Goal: Information Seeking & Learning: Learn about a topic

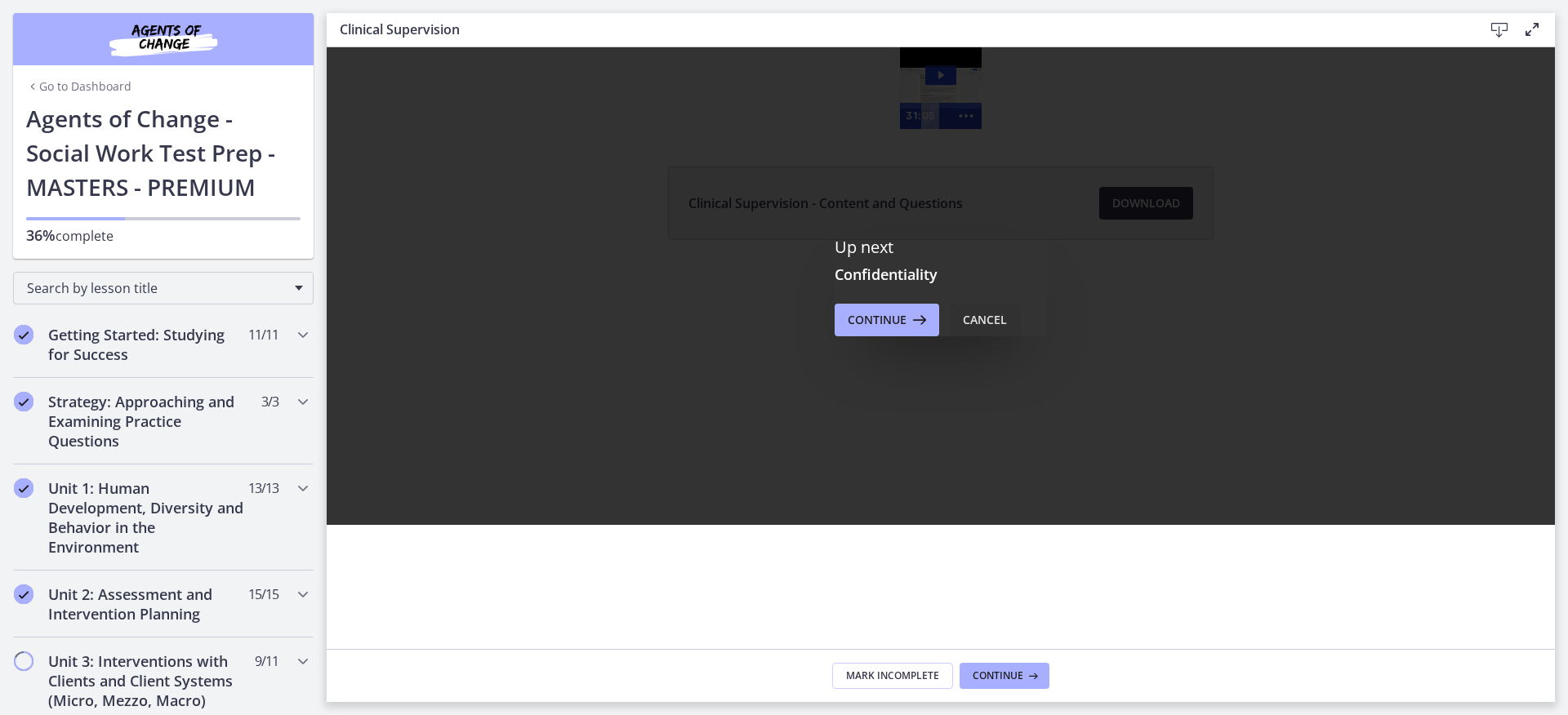
scroll to position [400, 0]
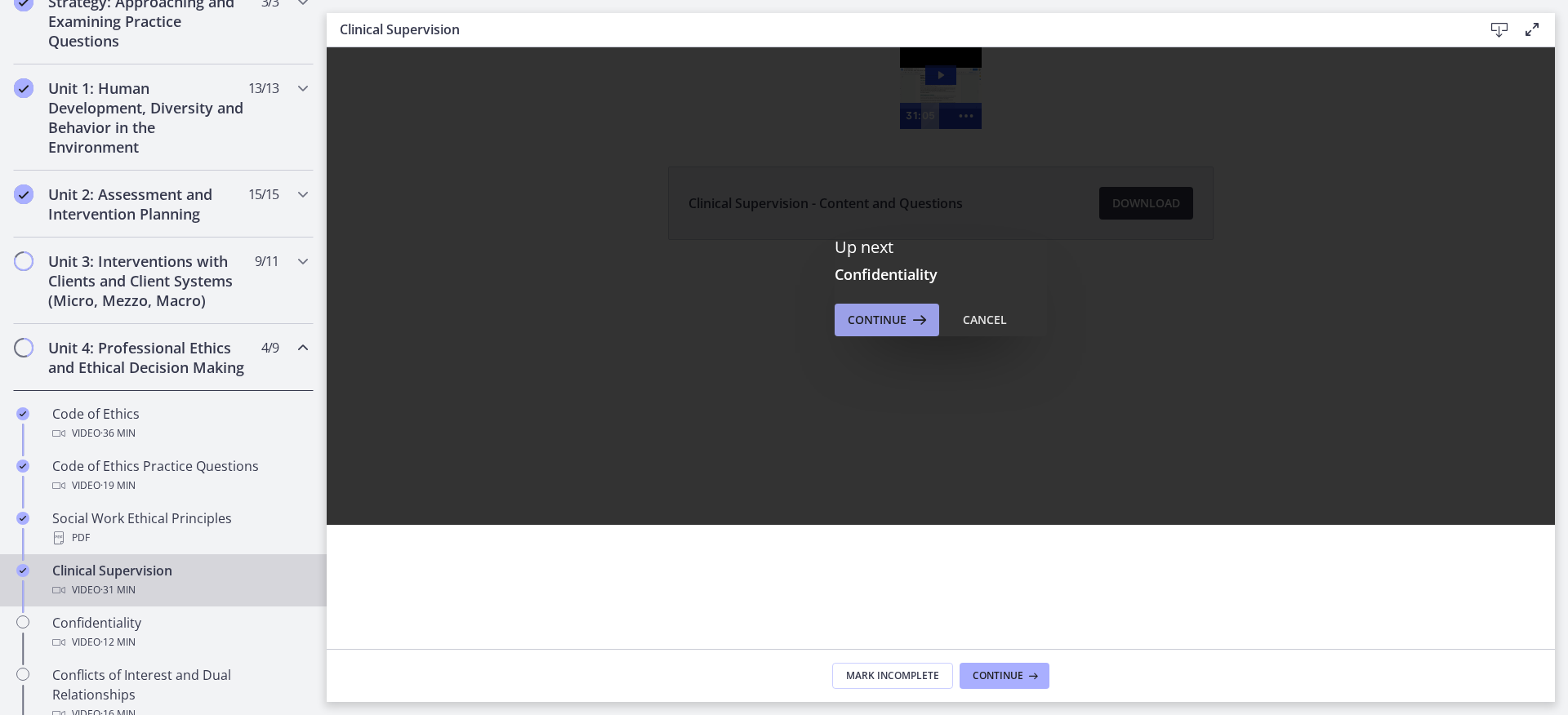
click at [913, 329] on button "Continue" at bounding box center [887, 320] width 105 height 33
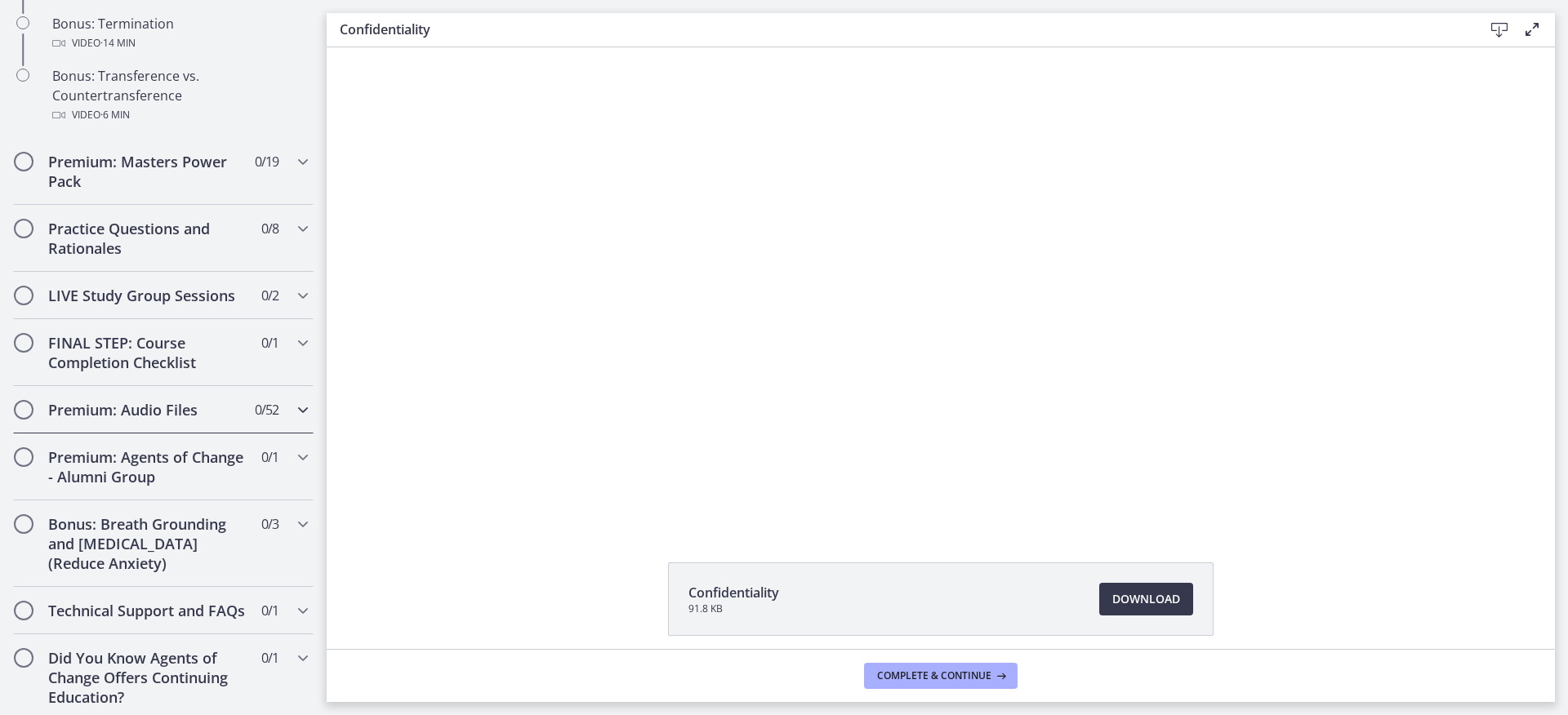
scroll to position [1175, 0]
click at [311, 407] on icon "Chapters" at bounding box center [303, 411] width 19 height 19
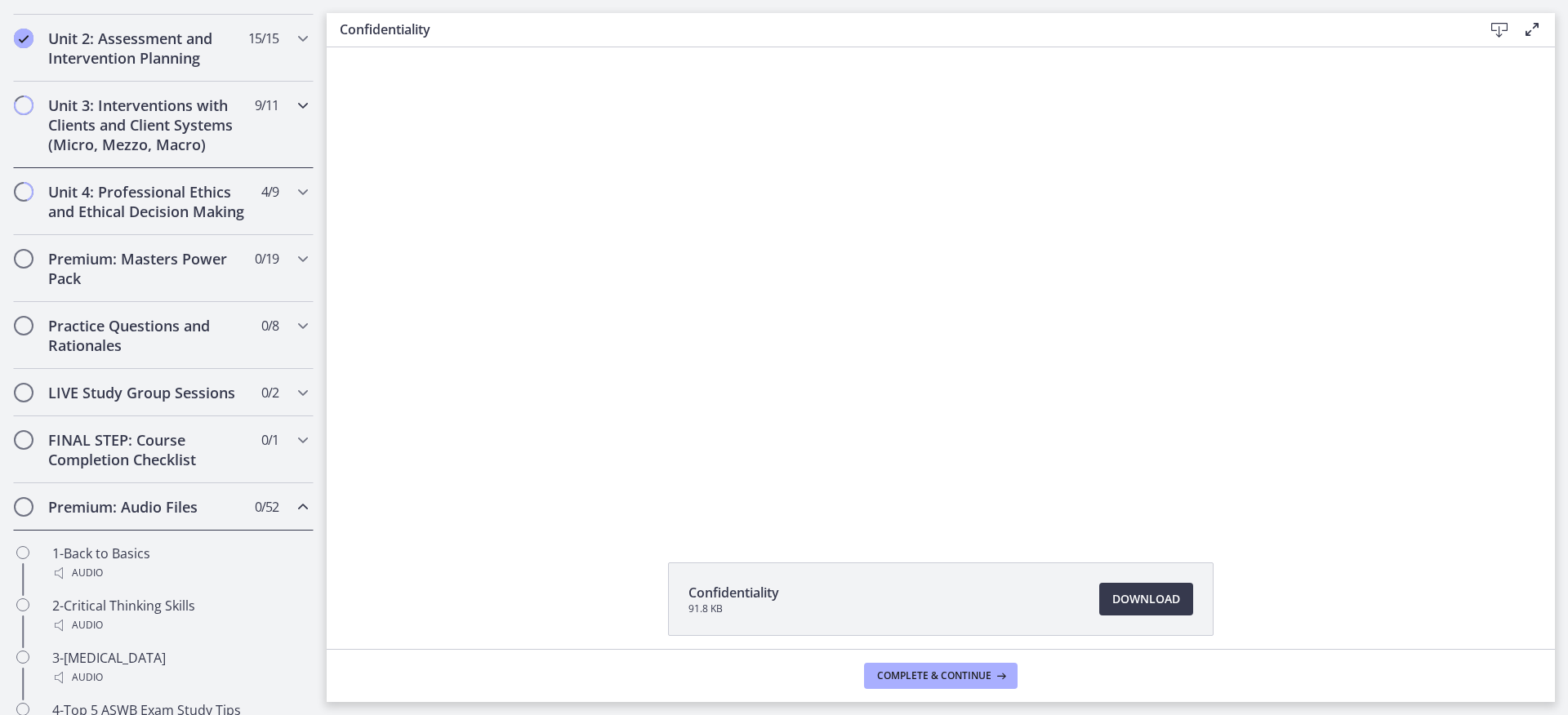
scroll to position [240, 0]
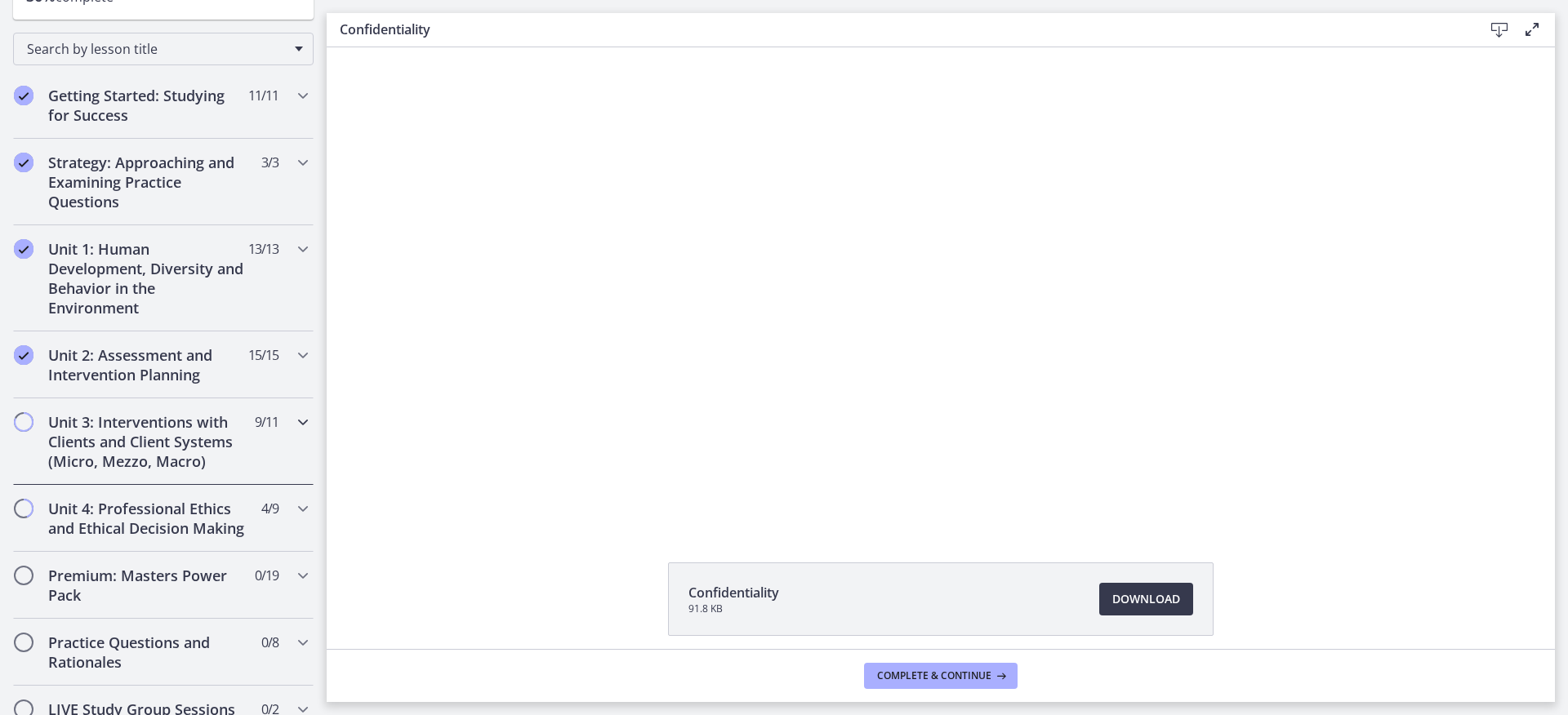
click at [303, 422] on icon "Chapters" at bounding box center [303, 421] width 19 height 19
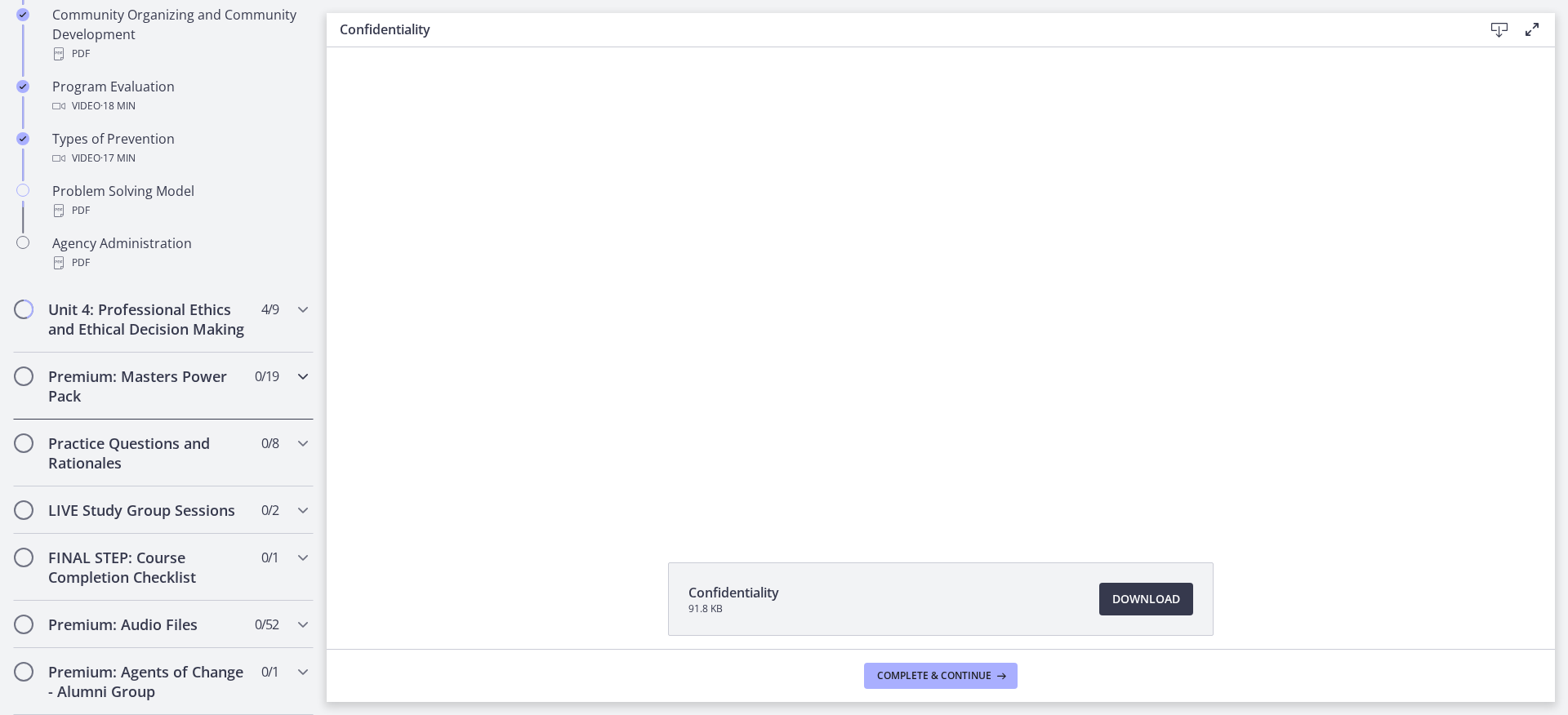
scroll to position [1062, 0]
click at [291, 321] on div "Unit 4: Professional Ethics and Ethical Decision Making 4 / 9 Completed" at bounding box center [164, 322] width 300 height 67
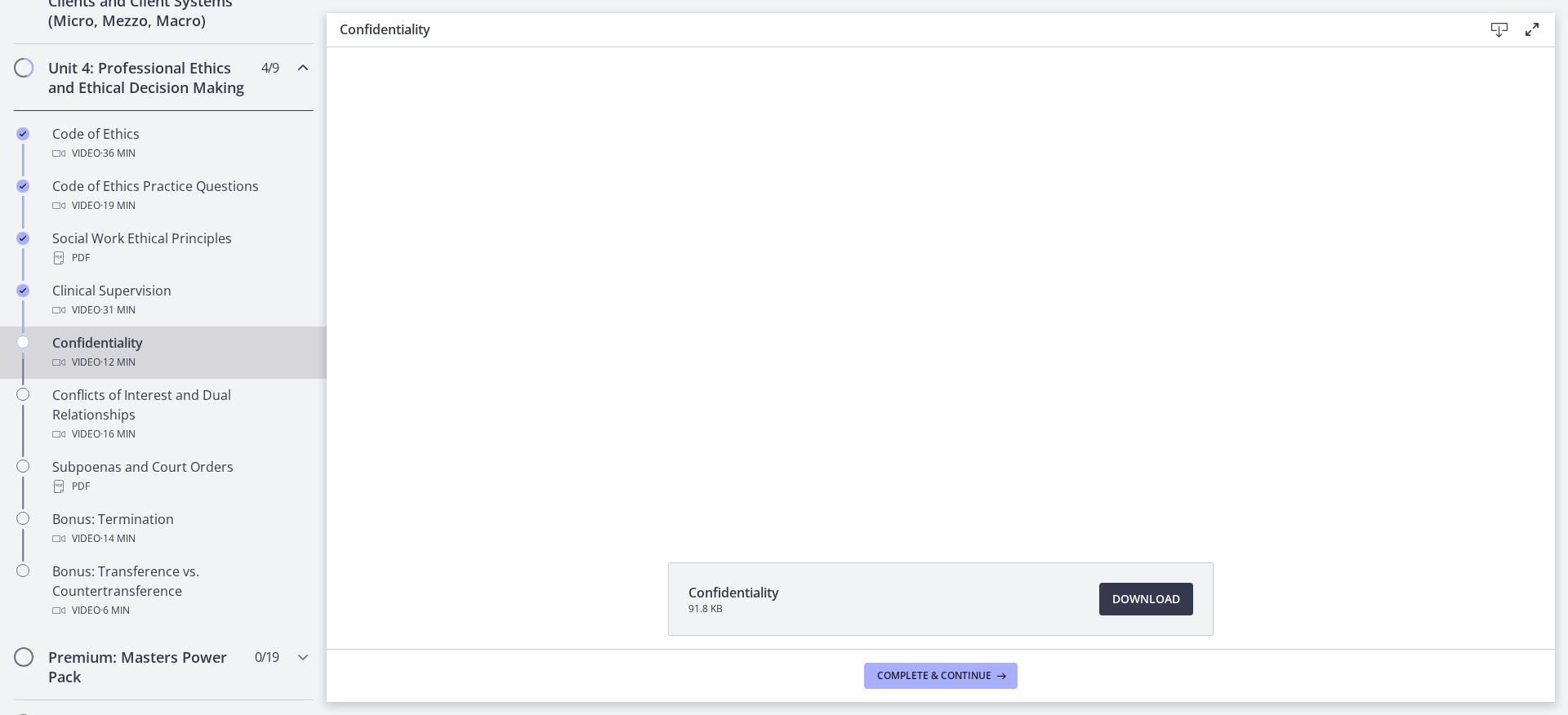
scroll to position [681, 0]
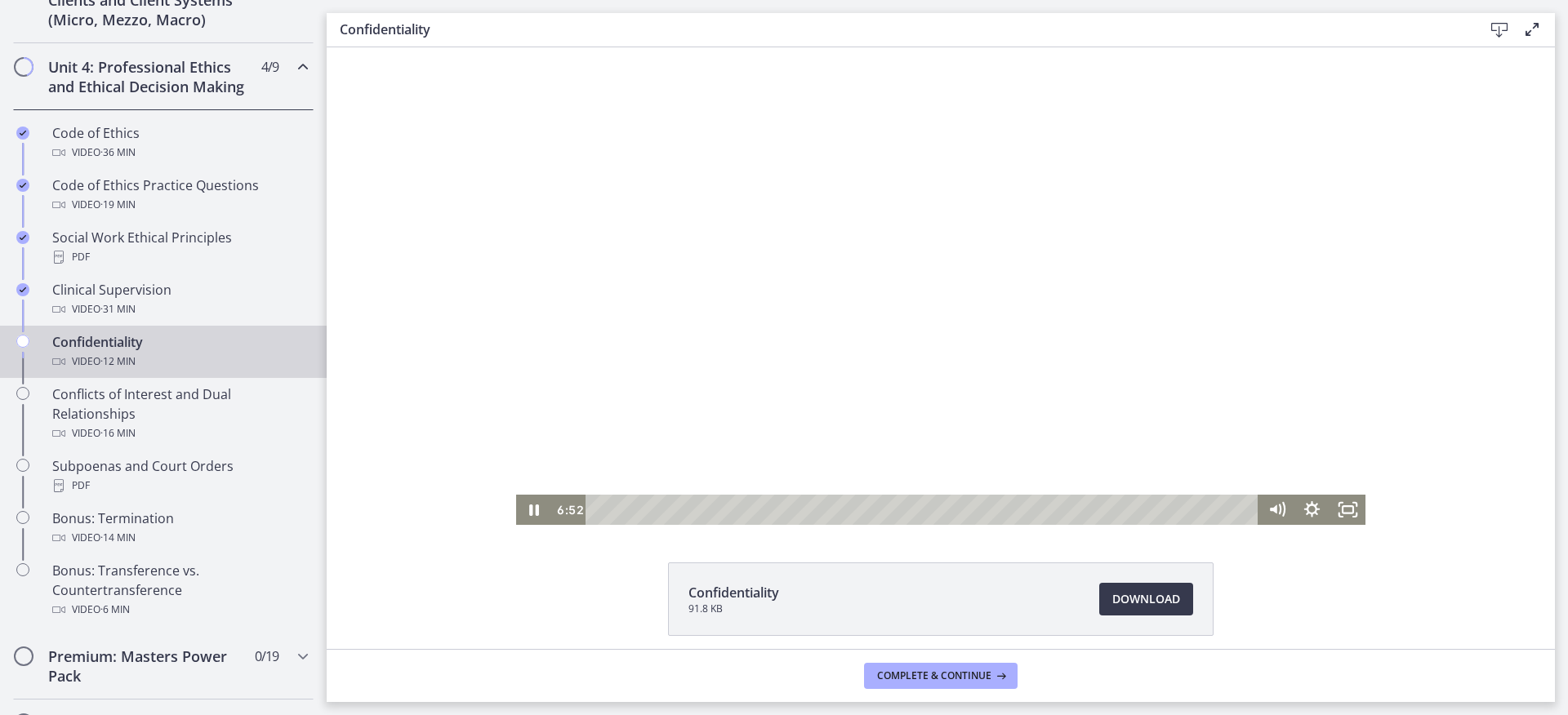
click at [1015, 278] on div at bounding box center [940, 286] width 849 height 477
click at [1087, 358] on div at bounding box center [940, 286] width 849 height 477
click at [916, 265] on div at bounding box center [940, 286] width 849 height 477
click at [984, 504] on div "6:55" at bounding box center [924, 509] width 652 height 30
click at [984, 505] on div "Playbar" at bounding box center [983, 509] width 10 height 10
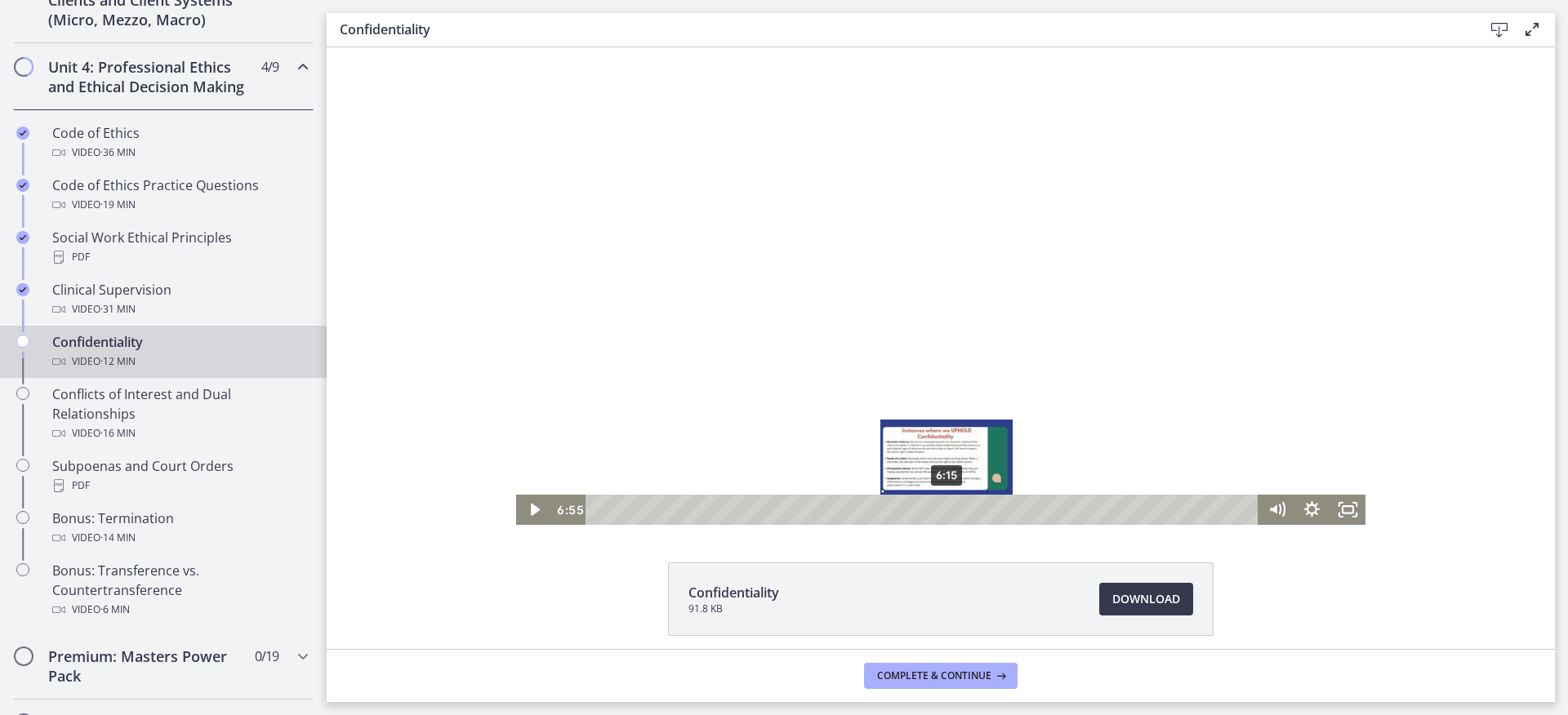
click at [943, 509] on div "6:15" at bounding box center [924, 509] width 652 height 30
click at [913, 510] on div "5:39" at bounding box center [924, 509] width 652 height 30
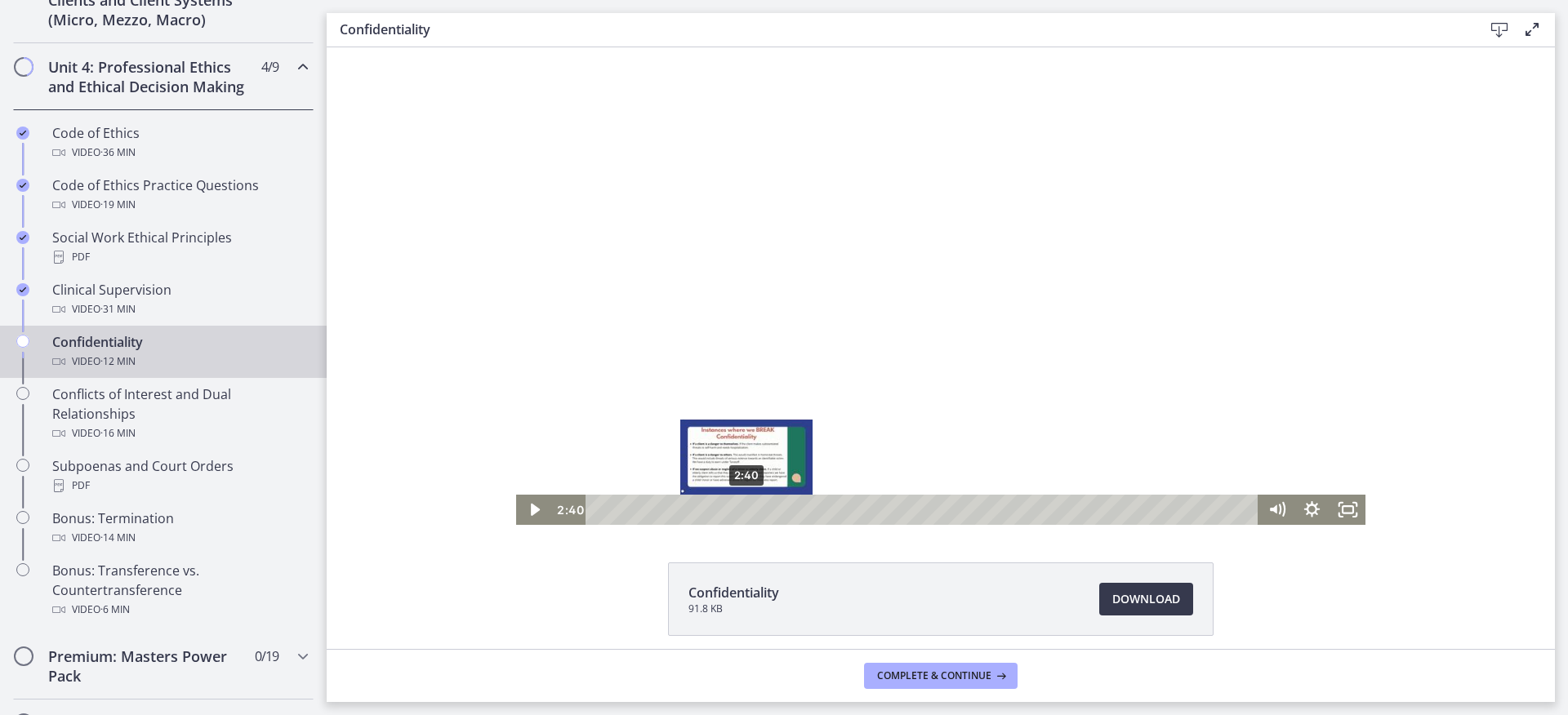
click at [747, 513] on div "2:40" at bounding box center [924, 509] width 652 height 30
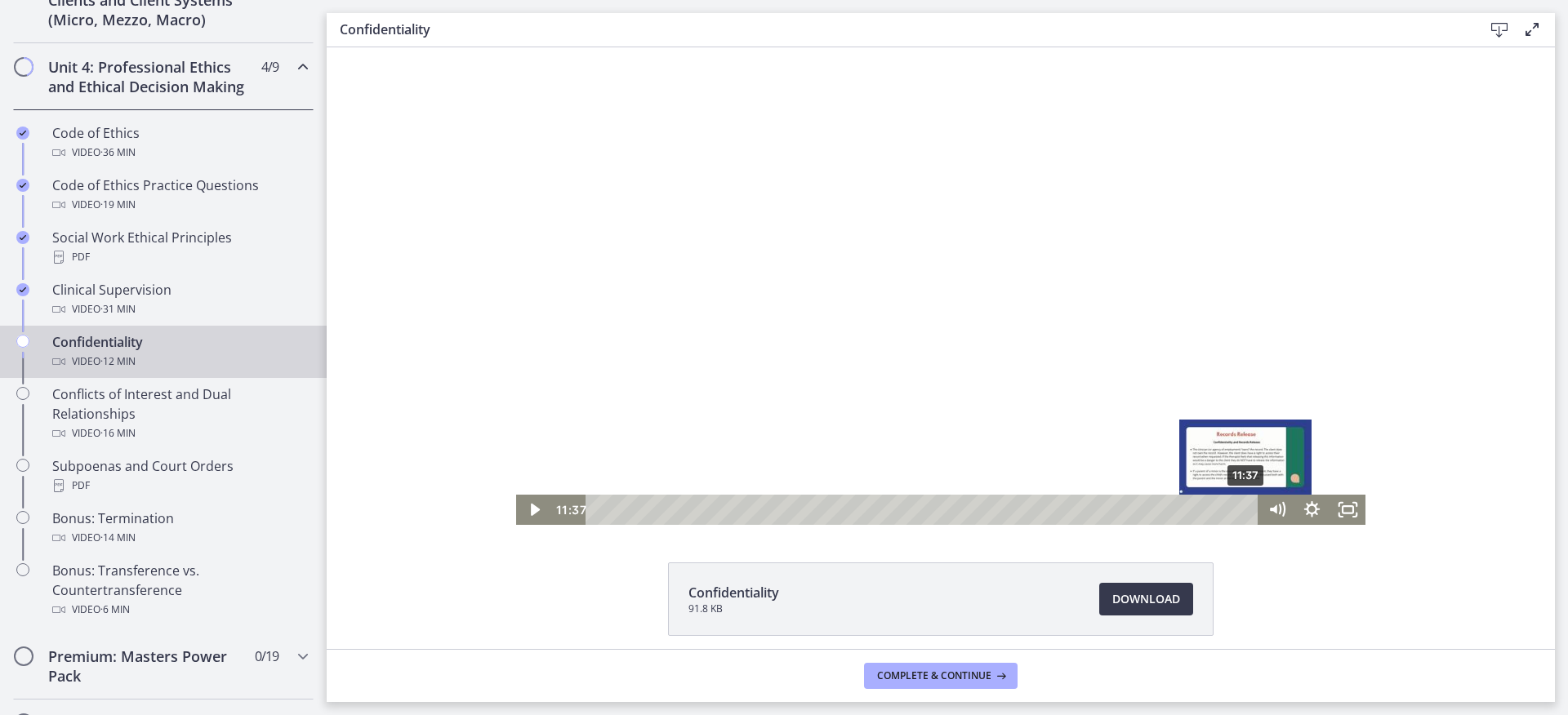
click at [1247, 505] on div "11:37" at bounding box center [924, 509] width 652 height 30
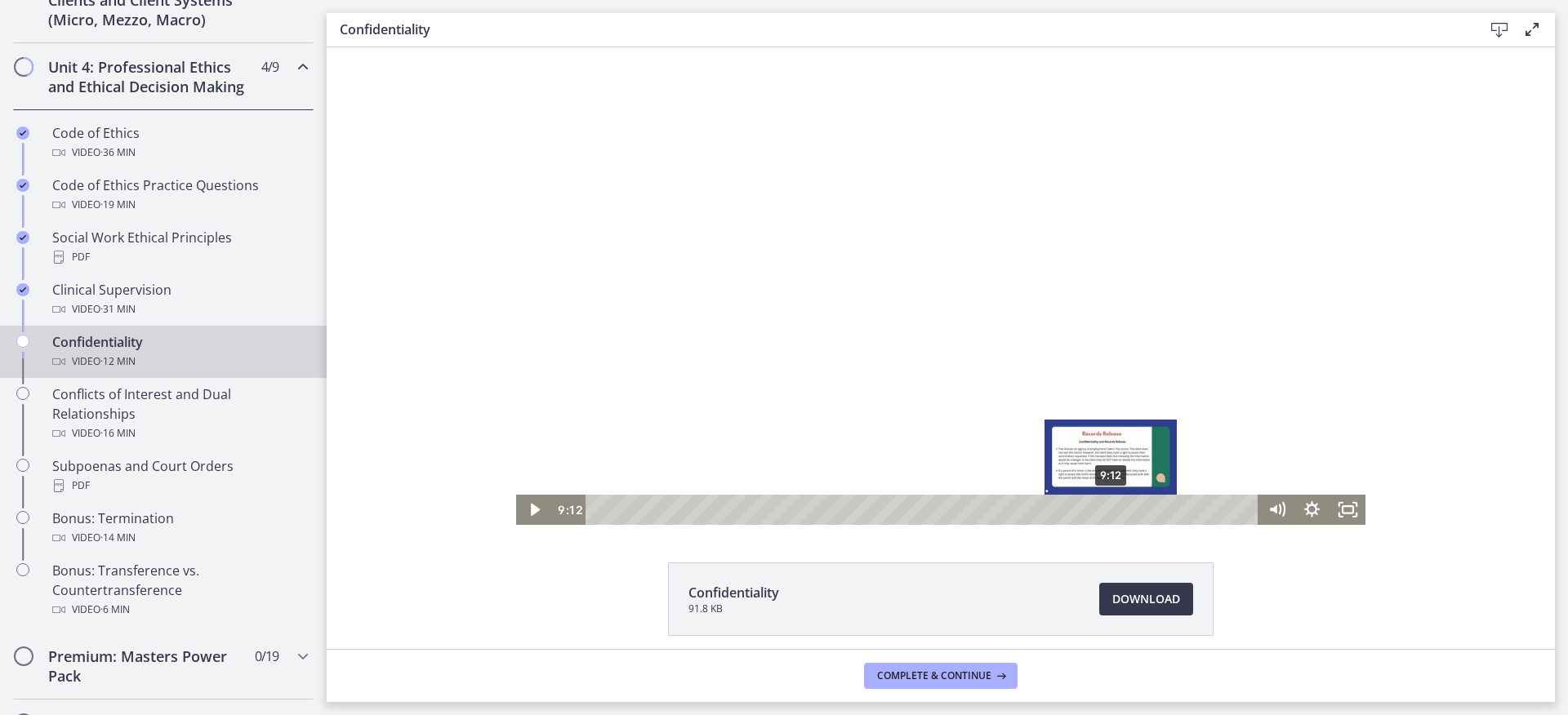
click at [1113, 505] on div "9:12" at bounding box center [924, 509] width 652 height 30
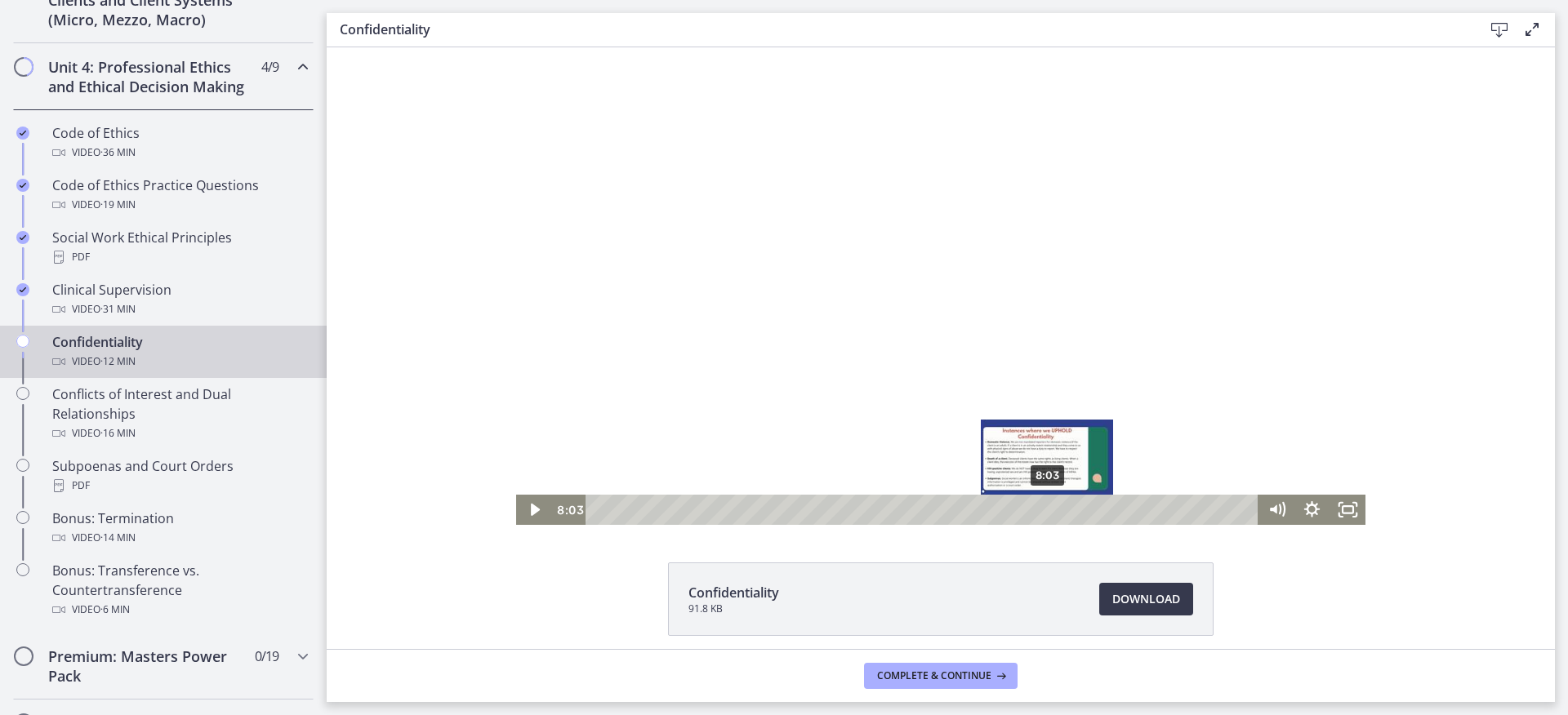
click at [1048, 509] on div "8:03" at bounding box center [924, 509] width 652 height 30
click at [930, 339] on div at bounding box center [940, 286] width 849 height 477
click at [516, 47] on button "Pause: c1hrgn7jbns4p4pu7s2g.mp4" at bounding box center [516, 47] width 1 height 1
click at [1159, 214] on div at bounding box center [940, 286] width 849 height 477
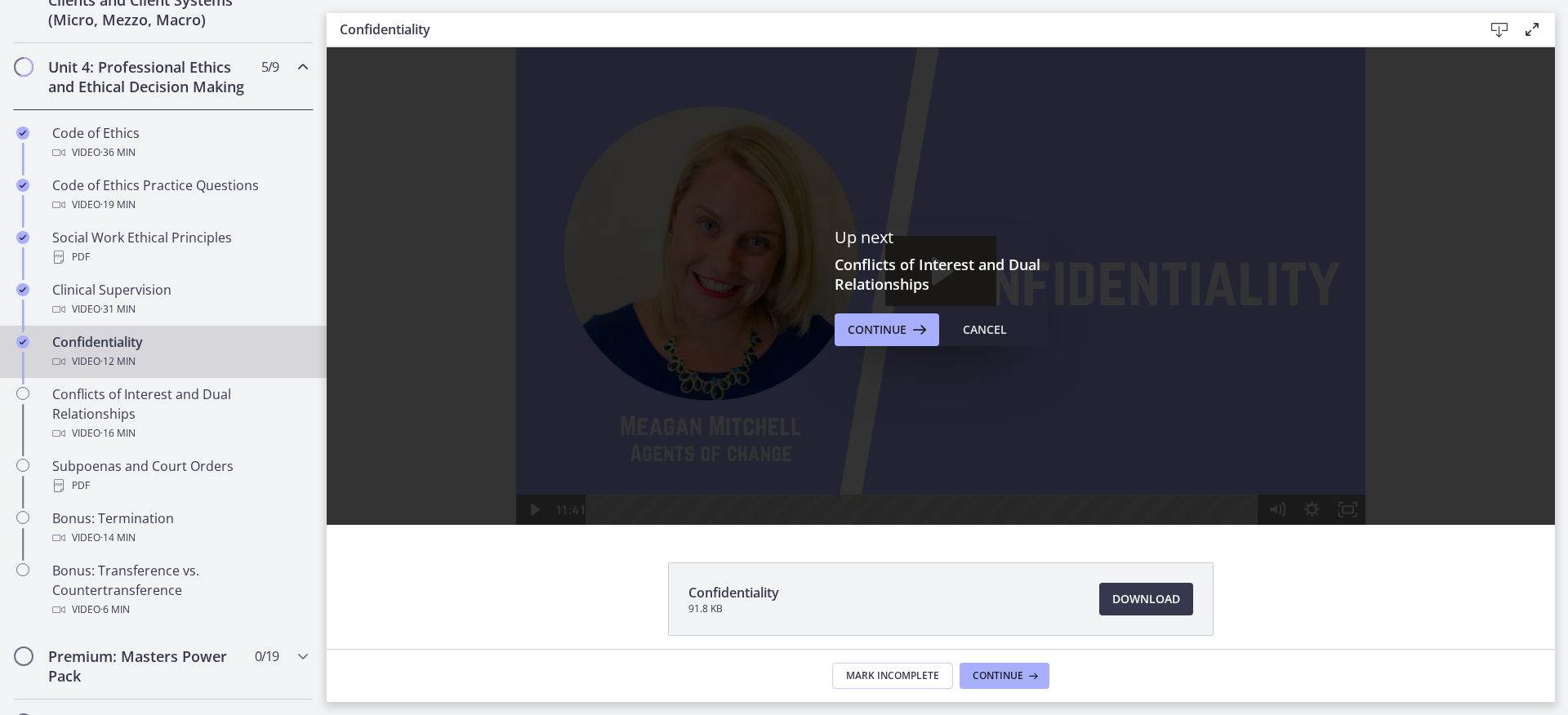
scroll to position [0, 0]
click at [881, 342] on button "Continue" at bounding box center [887, 330] width 105 height 33
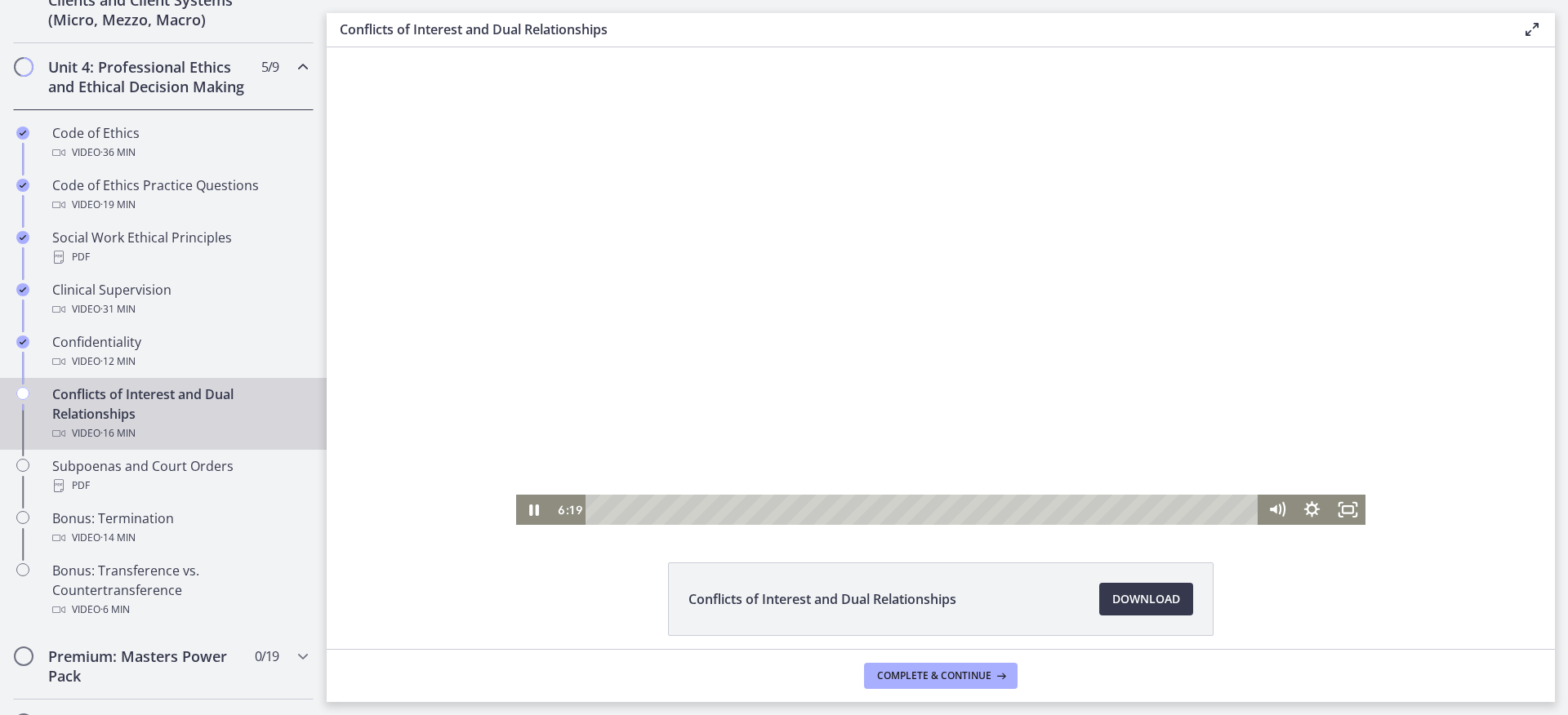
click at [1172, 294] on div at bounding box center [940, 286] width 849 height 477
click at [1129, 345] on div at bounding box center [940, 286] width 849 height 477
click at [1213, 325] on div at bounding box center [940, 286] width 849 height 477
click at [1222, 314] on div at bounding box center [940, 286] width 849 height 477
click at [1222, 315] on div at bounding box center [940, 286] width 849 height 477
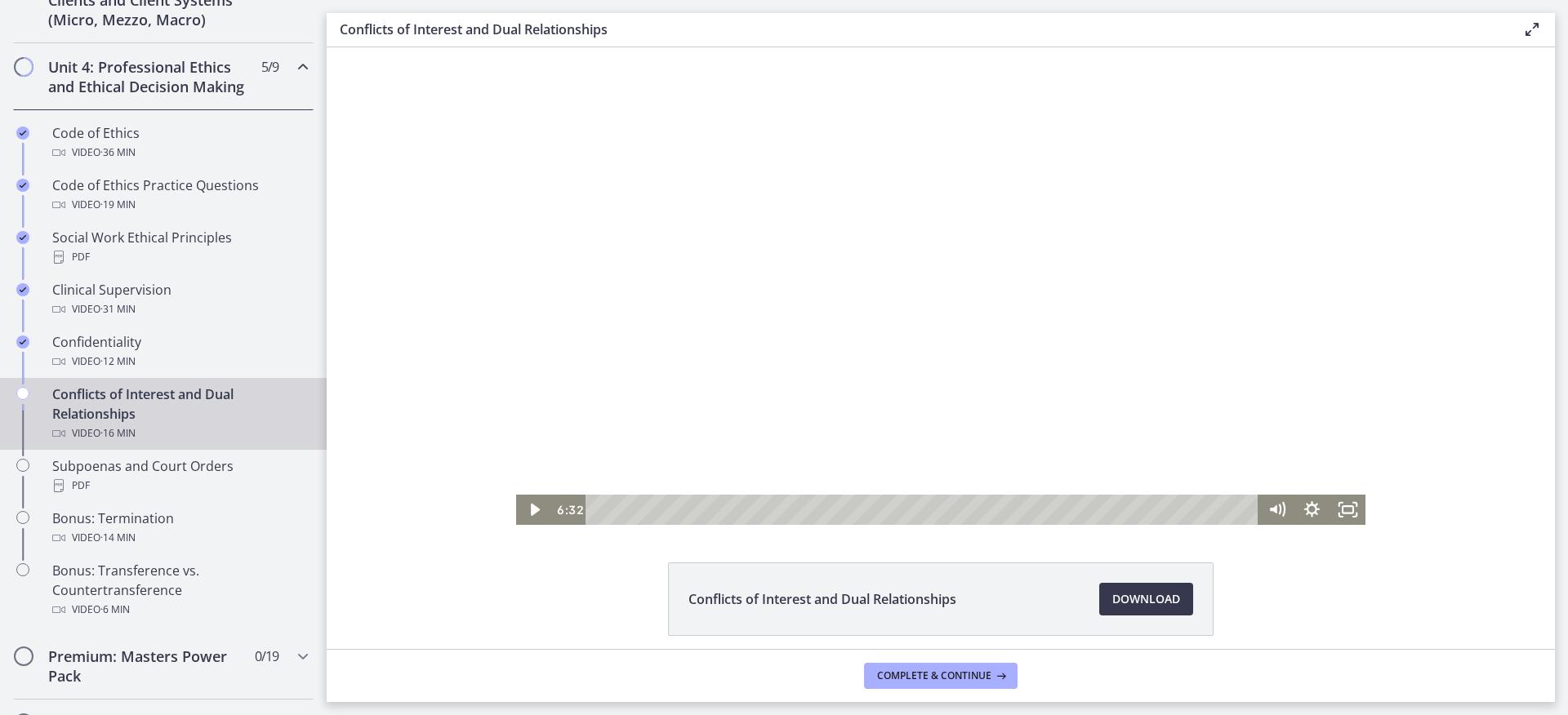
click at [1190, 335] on div at bounding box center [940, 286] width 849 height 477
drag, startPoint x: 1505, startPoint y: 392, endPoint x: 1400, endPoint y: 486, distance: 140.9
click at [1555, 480] on html "Click for sound @keyframes VOLUME_SMALL_WAVE_FLASH { 0% { opacity: 0; } 33% { o…" at bounding box center [940, 286] width 1228 height 477
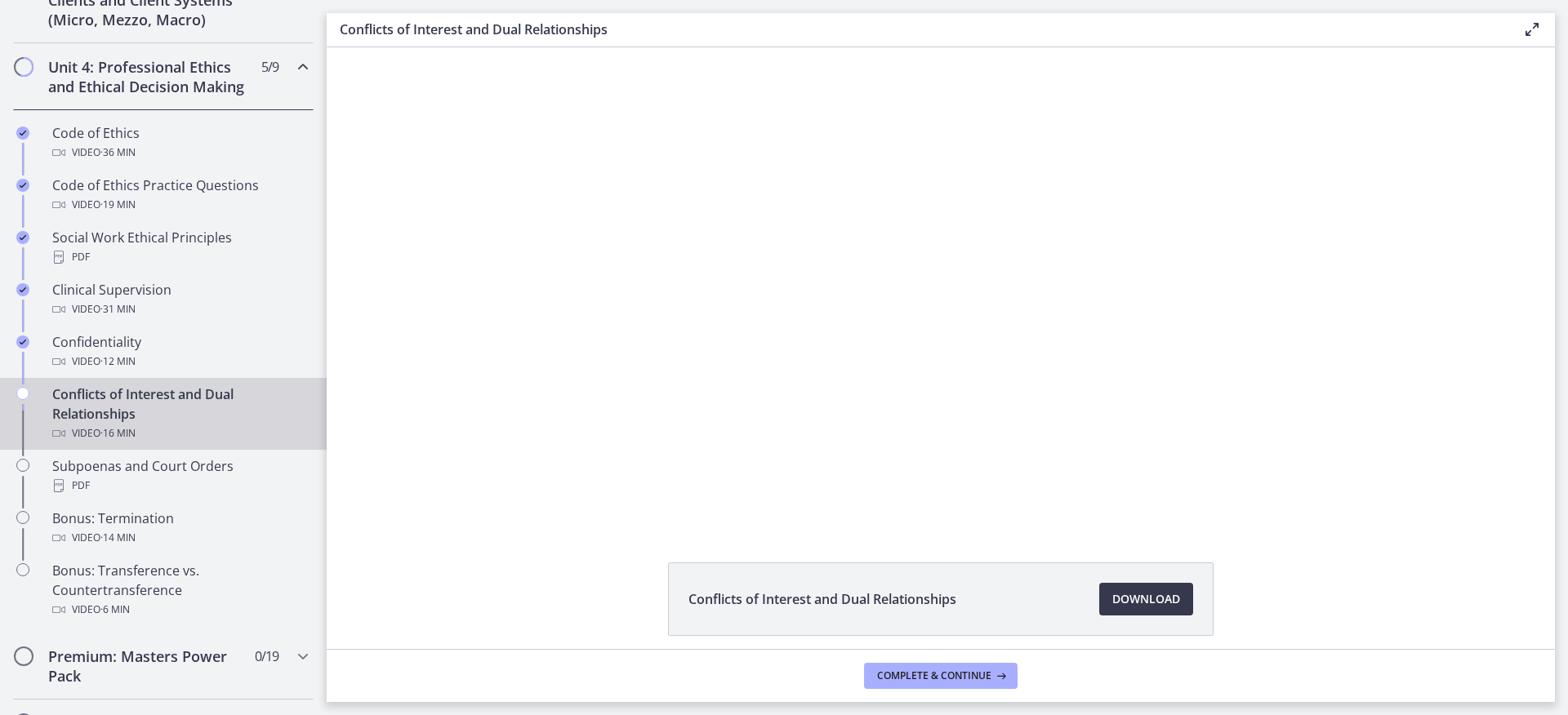
click at [1430, 437] on div "Click for sound @keyframes VOLUME_SMALL_WAVE_FLASH { 0% { opacity: 0; } 33% { o…" at bounding box center [940, 286] width 1228 height 477
click at [1419, 420] on div "Click for sound @keyframes VOLUME_SMALL_WAVE_FLASH { 0% { opacity: 0; } 33% { o…" at bounding box center [940, 286] width 1228 height 477
click at [1481, 354] on div "Click for sound @keyframes VOLUME_SMALL_WAVE_FLASH { 0% { opacity: 0; } 33% { o…" at bounding box center [940, 286] width 1228 height 477
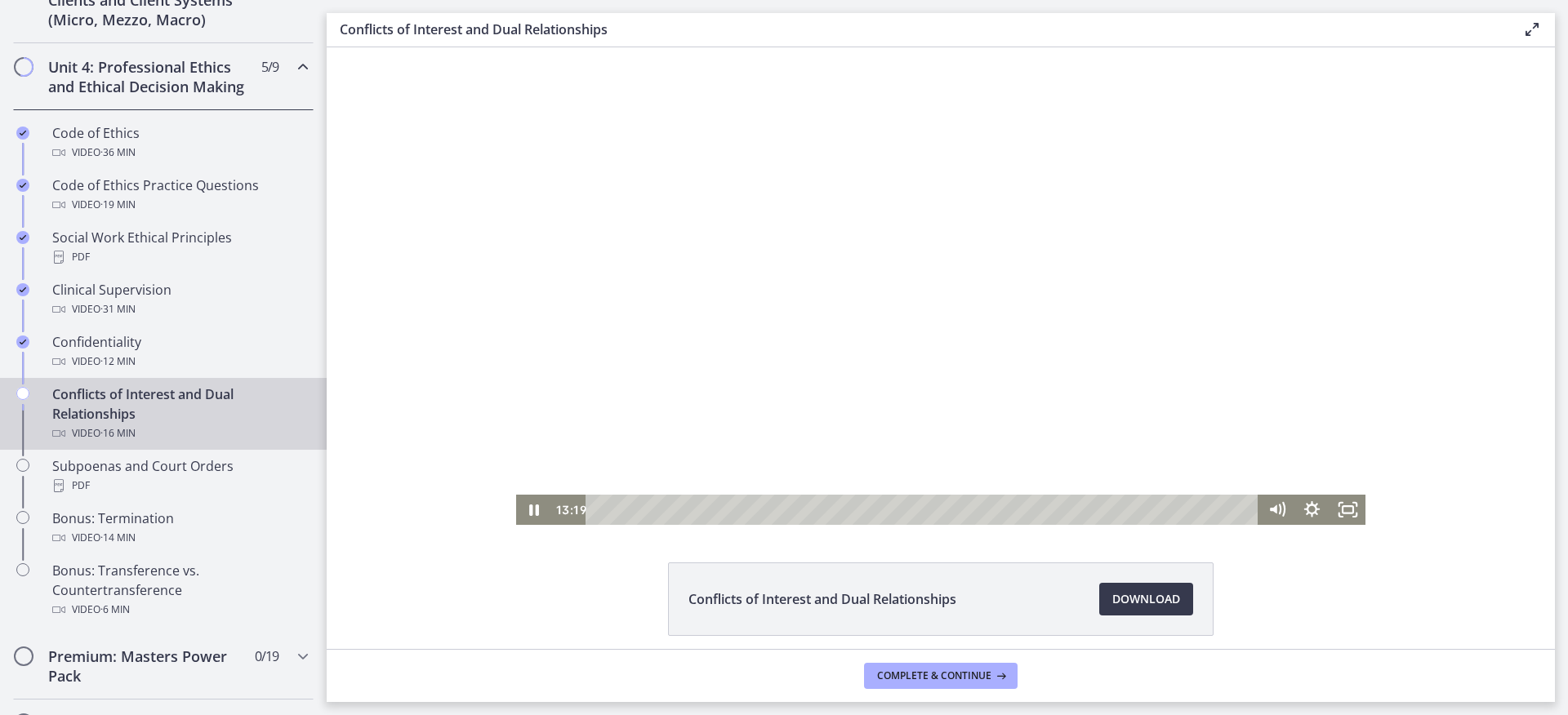
click at [1059, 200] on div at bounding box center [940, 286] width 849 height 477
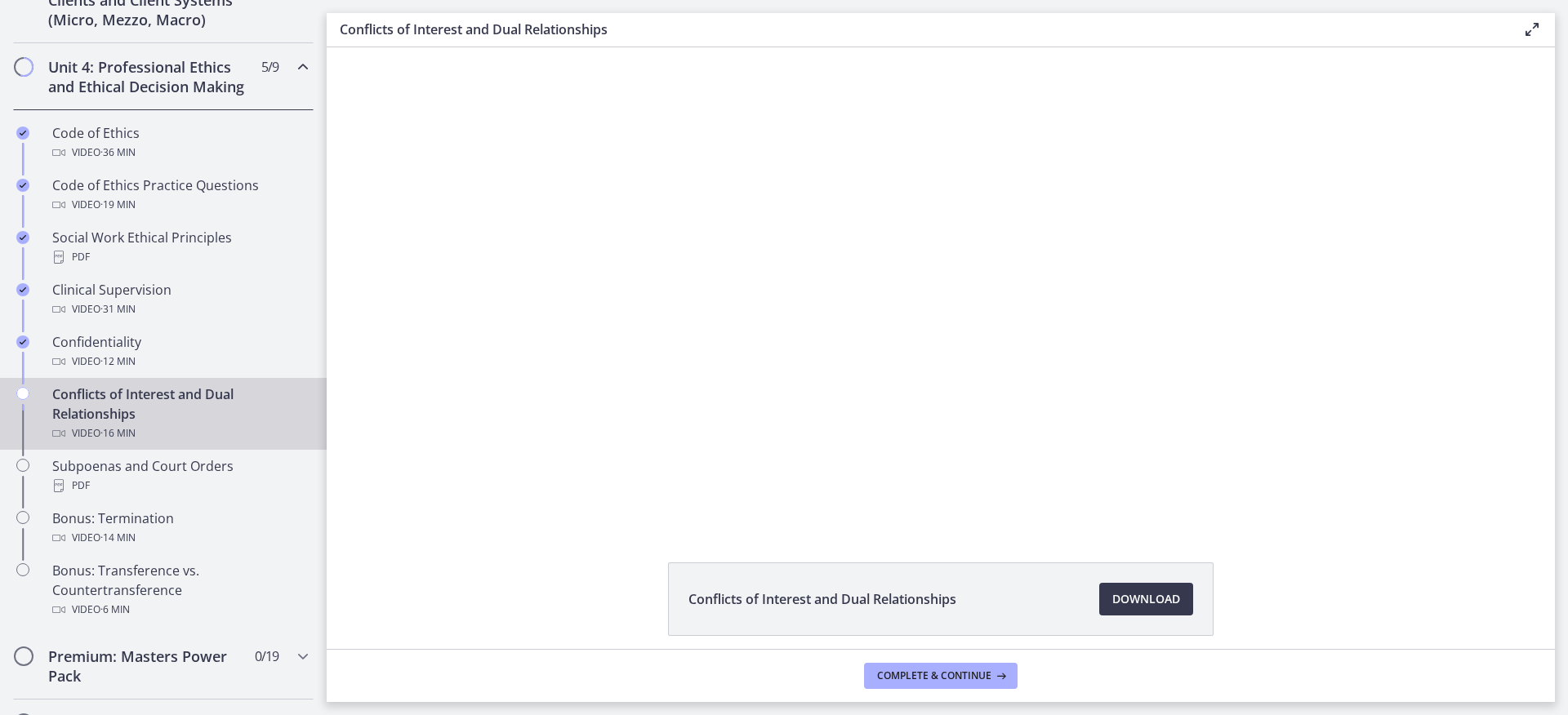
click at [1245, 258] on div at bounding box center [940, 286] width 849 height 477
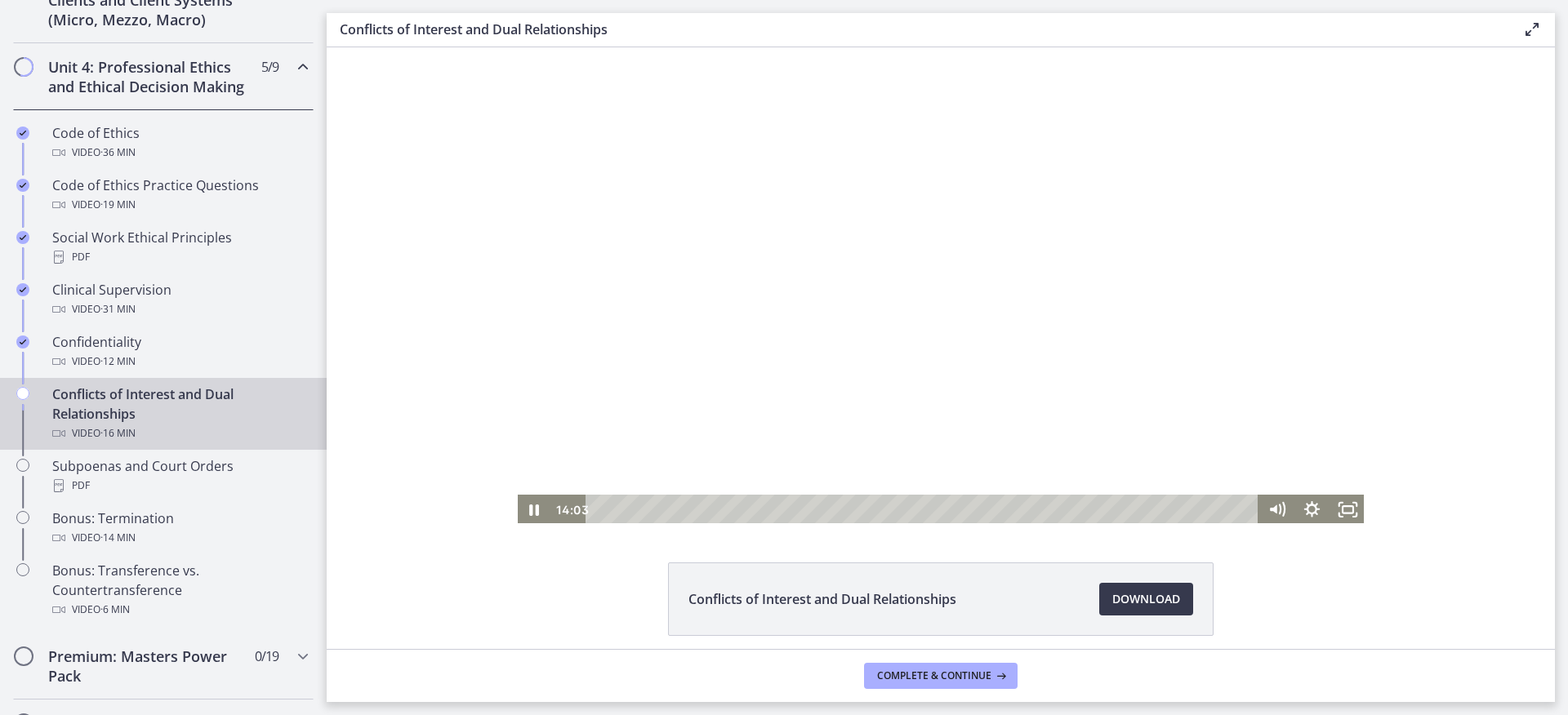
click at [1043, 242] on div at bounding box center [940, 286] width 849 height 477
click at [1070, 262] on div at bounding box center [940, 286] width 849 height 477
click at [1216, 364] on div at bounding box center [940, 286] width 849 height 477
click at [1273, 395] on div at bounding box center [940, 286] width 849 height 477
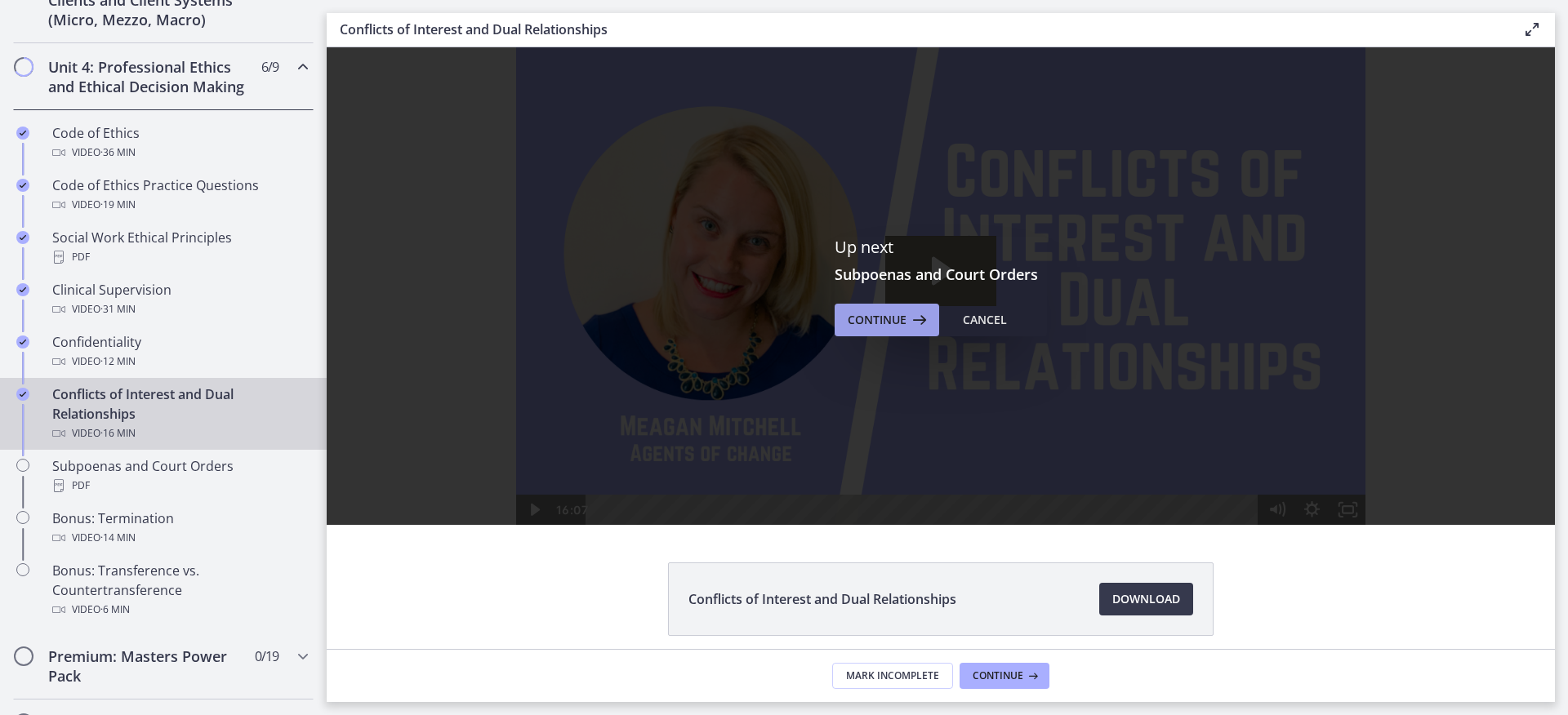
click at [887, 331] on button "Continue" at bounding box center [887, 320] width 105 height 33
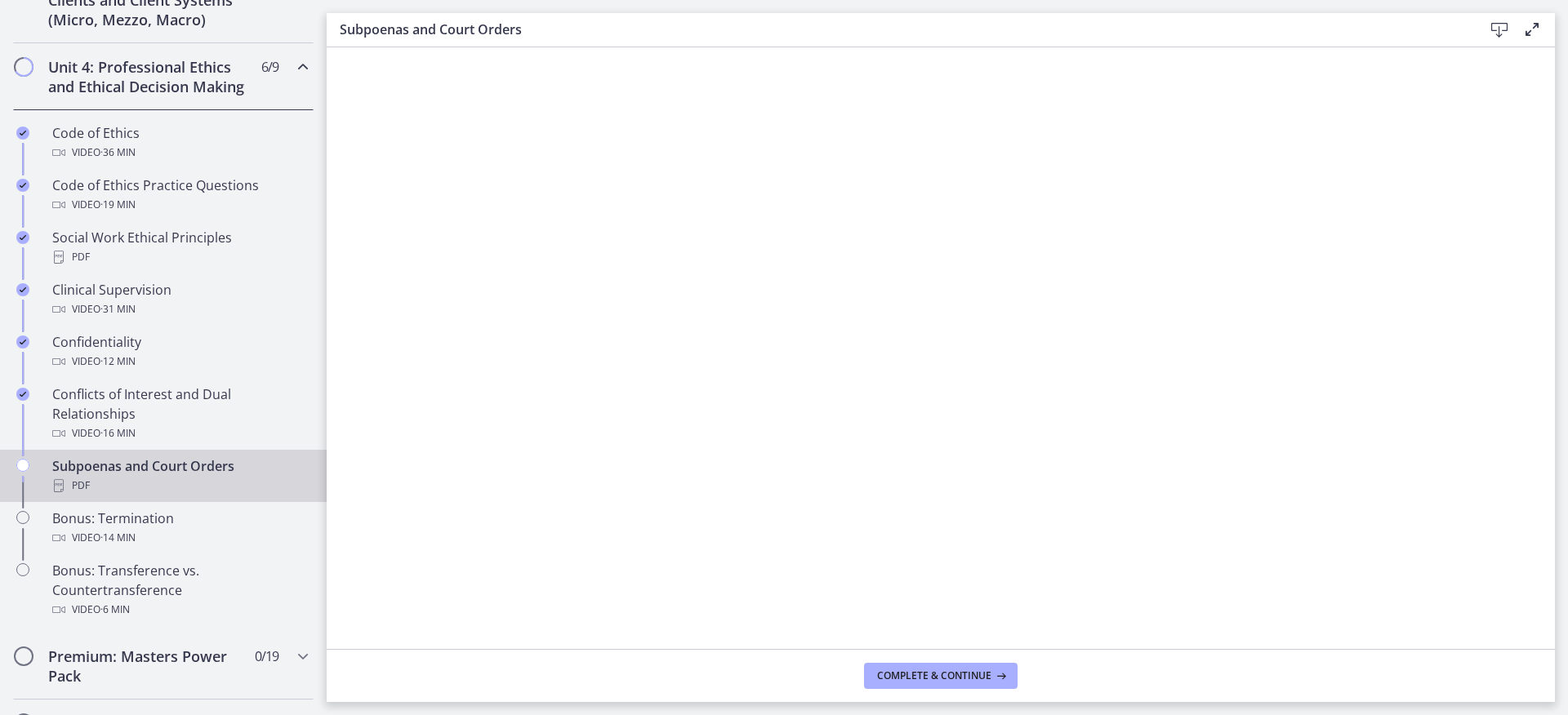
click at [1500, 25] on icon at bounding box center [1500, 30] width 19 height 19
click at [986, 683] on button "Complete & continue" at bounding box center [941, 676] width 154 height 26
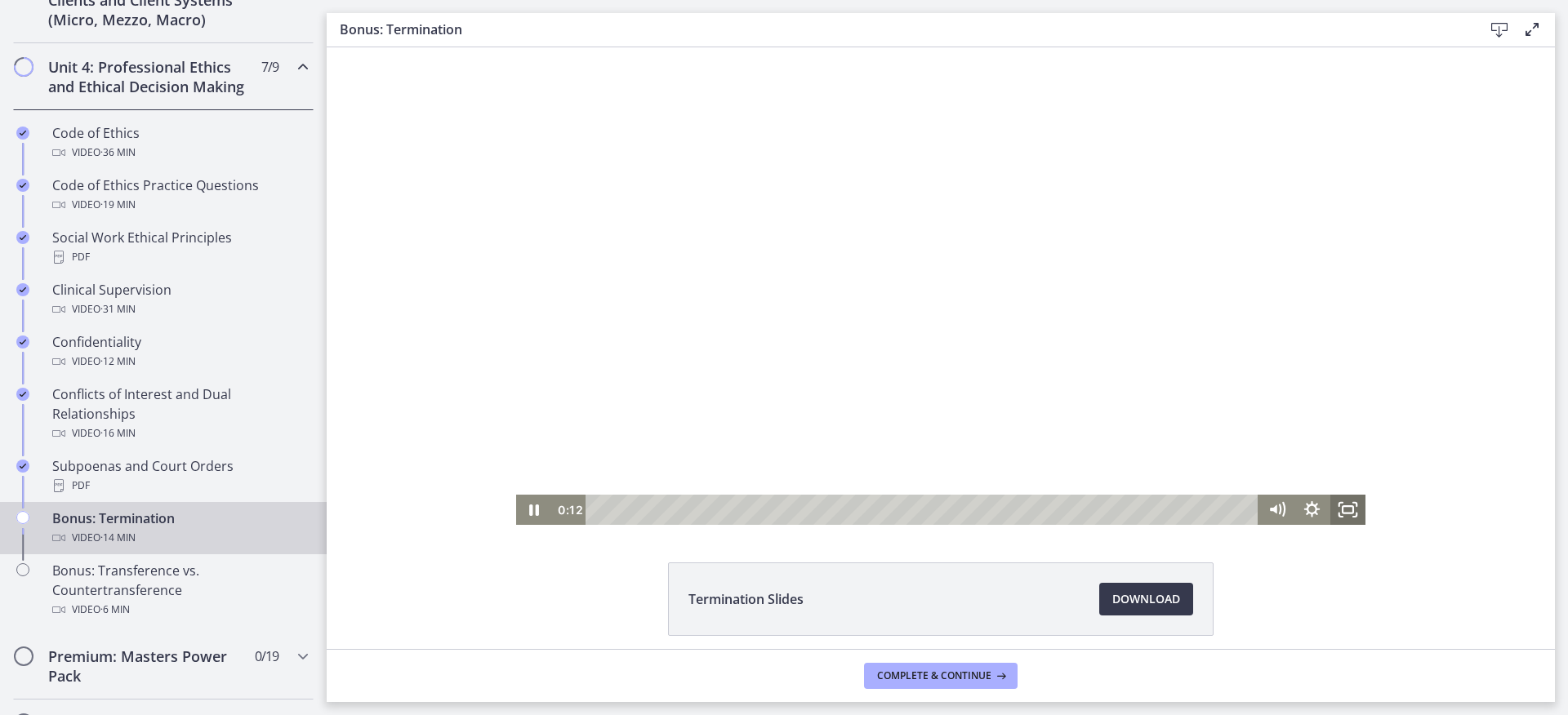
click at [1350, 506] on icon "Fullscreen" at bounding box center [1348, 509] width 35 height 30
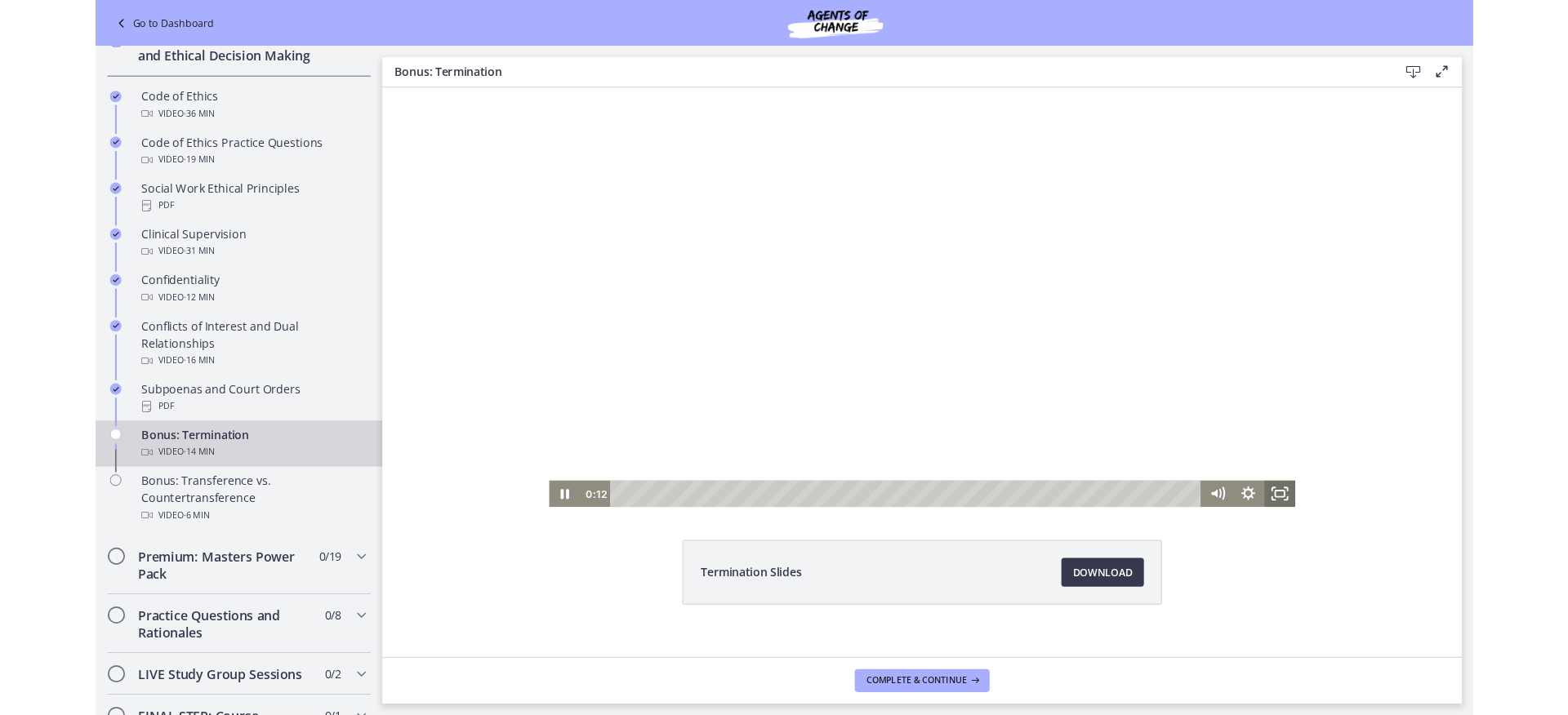
scroll to position [606, 0]
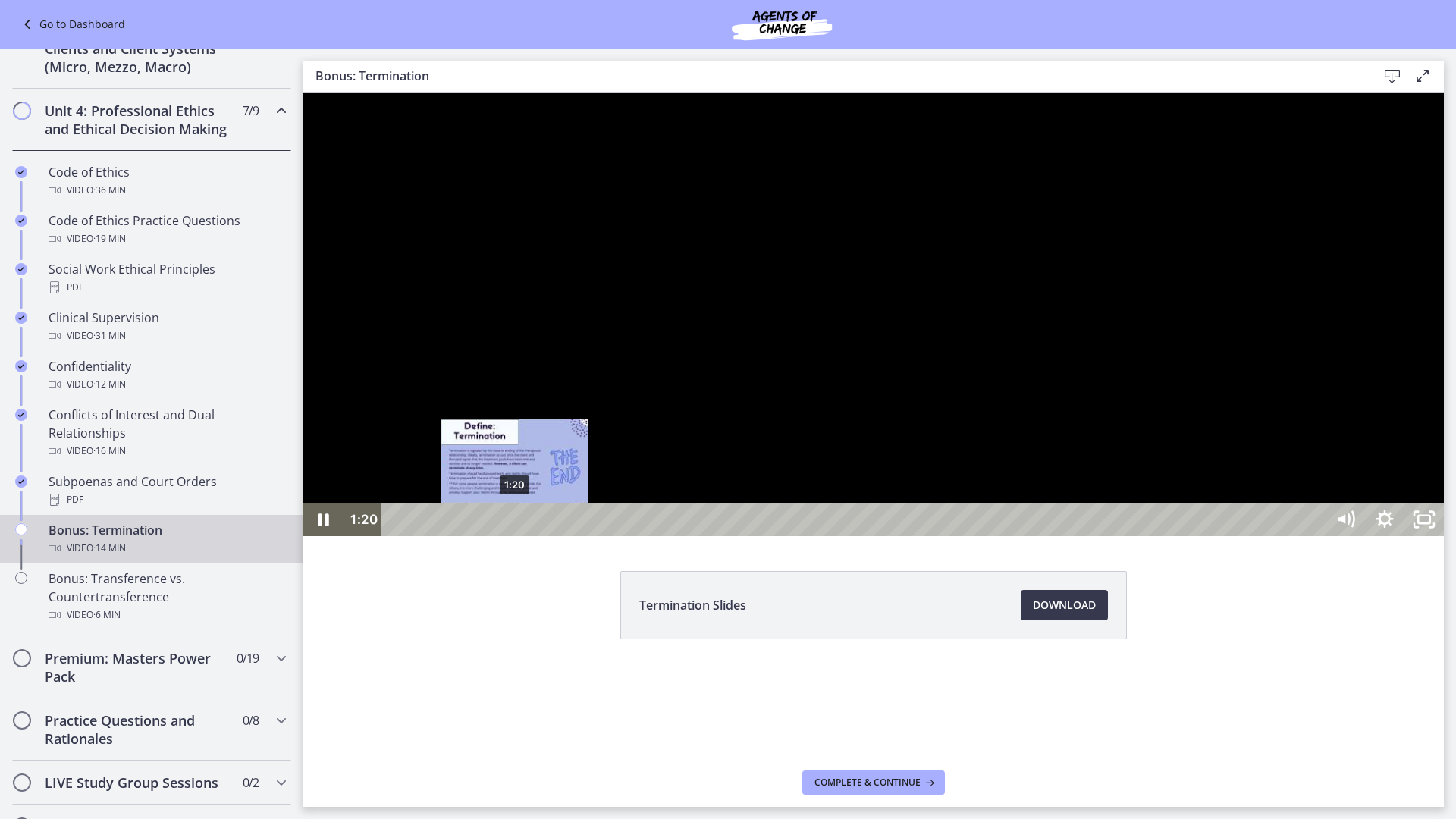
click at [515, 536] on div "1:20" at bounding box center [855, 519] width 920 height 33
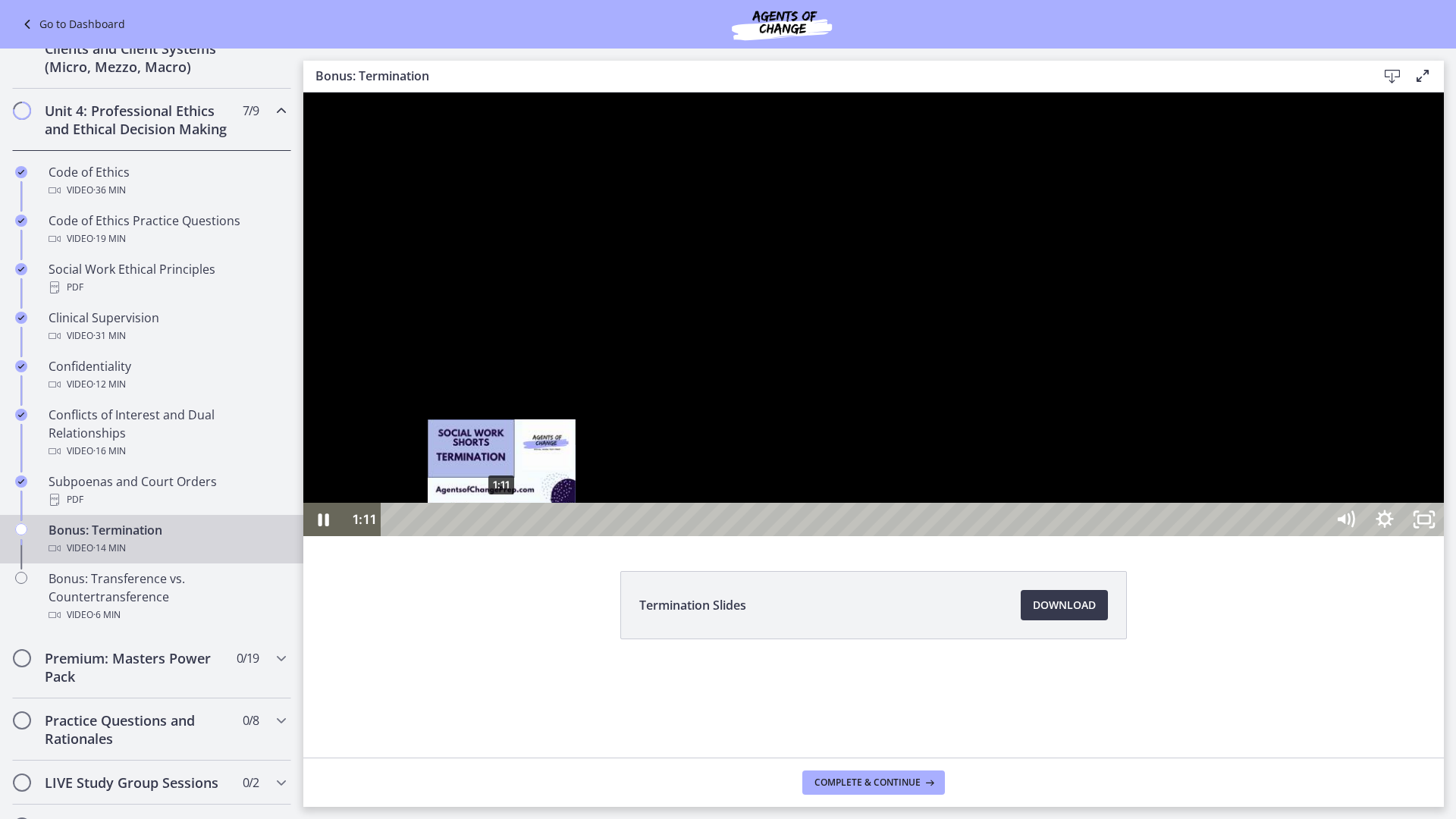
click at [502, 536] on div "1:11" at bounding box center [855, 519] width 920 height 33
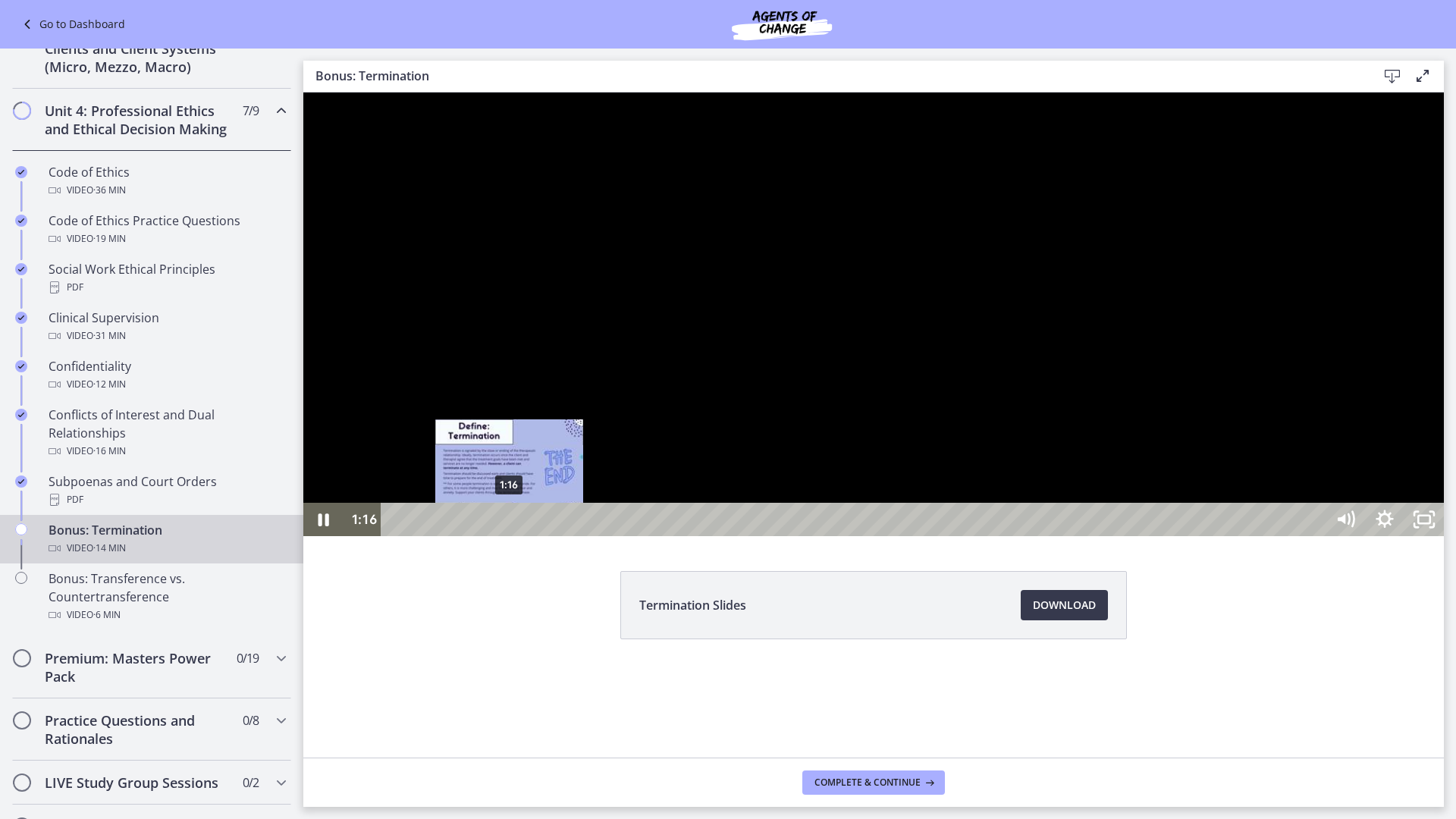
click at [509, 536] on div "1:16" at bounding box center [855, 519] width 920 height 33
click at [1006, 536] on div at bounding box center [873, 315] width 1140 height 443
click at [1009, 536] on div at bounding box center [873, 315] width 1140 height 443
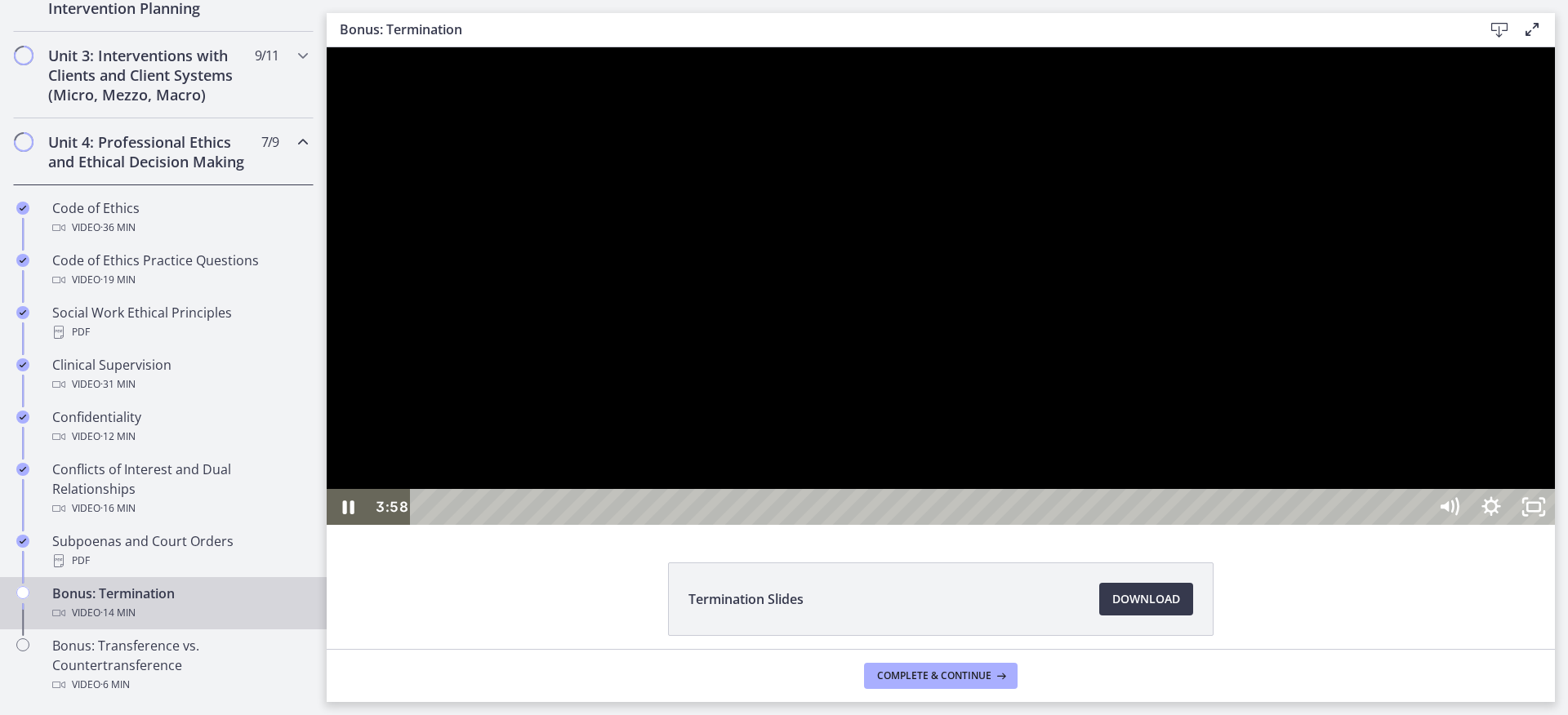
scroll to position [681, 0]
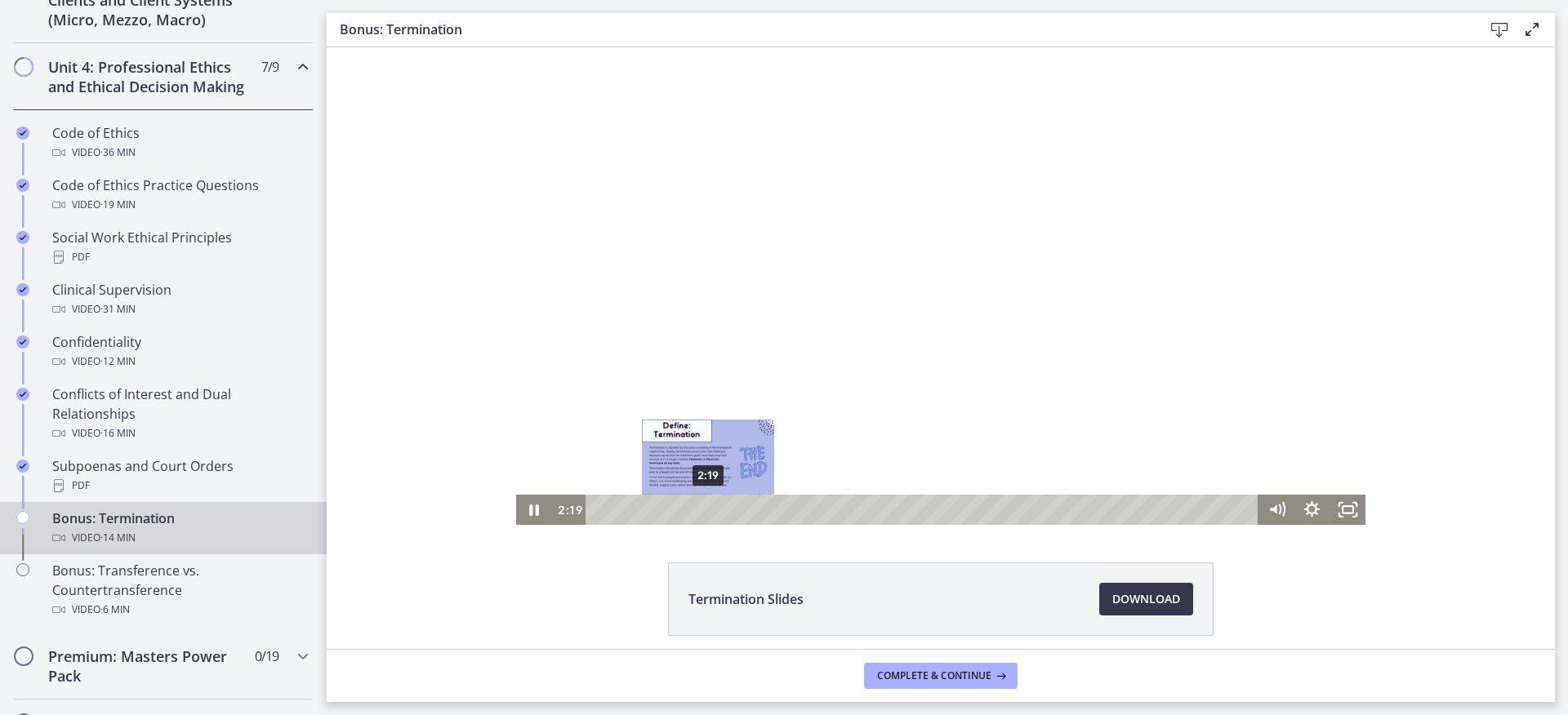
click at [708, 511] on div "2:19" at bounding box center [924, 509] width 652 height 30
click at [913, 385] on div at bounding box center [940, 286] width 849 height 477
click at [1231, 332] on div at bounding box center [940, 286] width 849 height 477
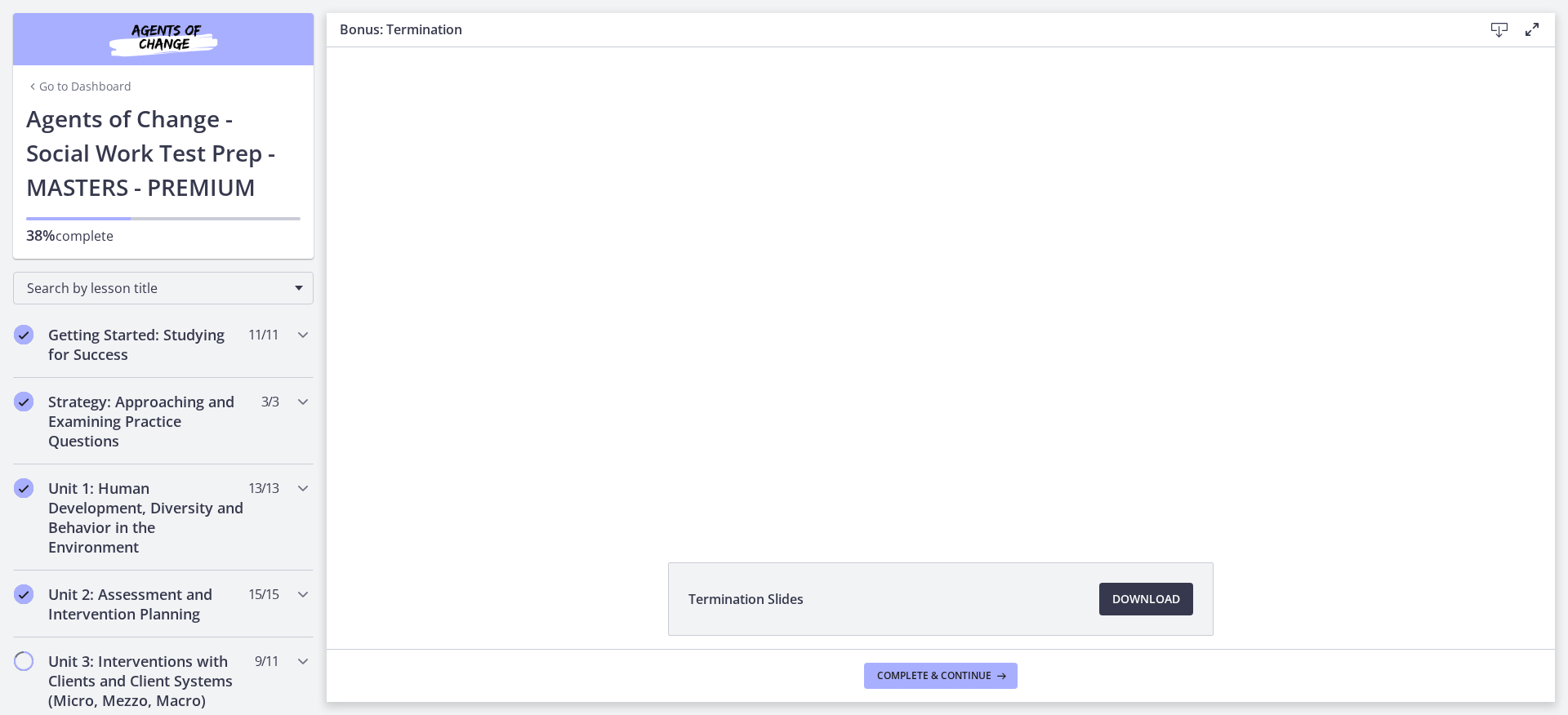
scroll to position [681, 0]
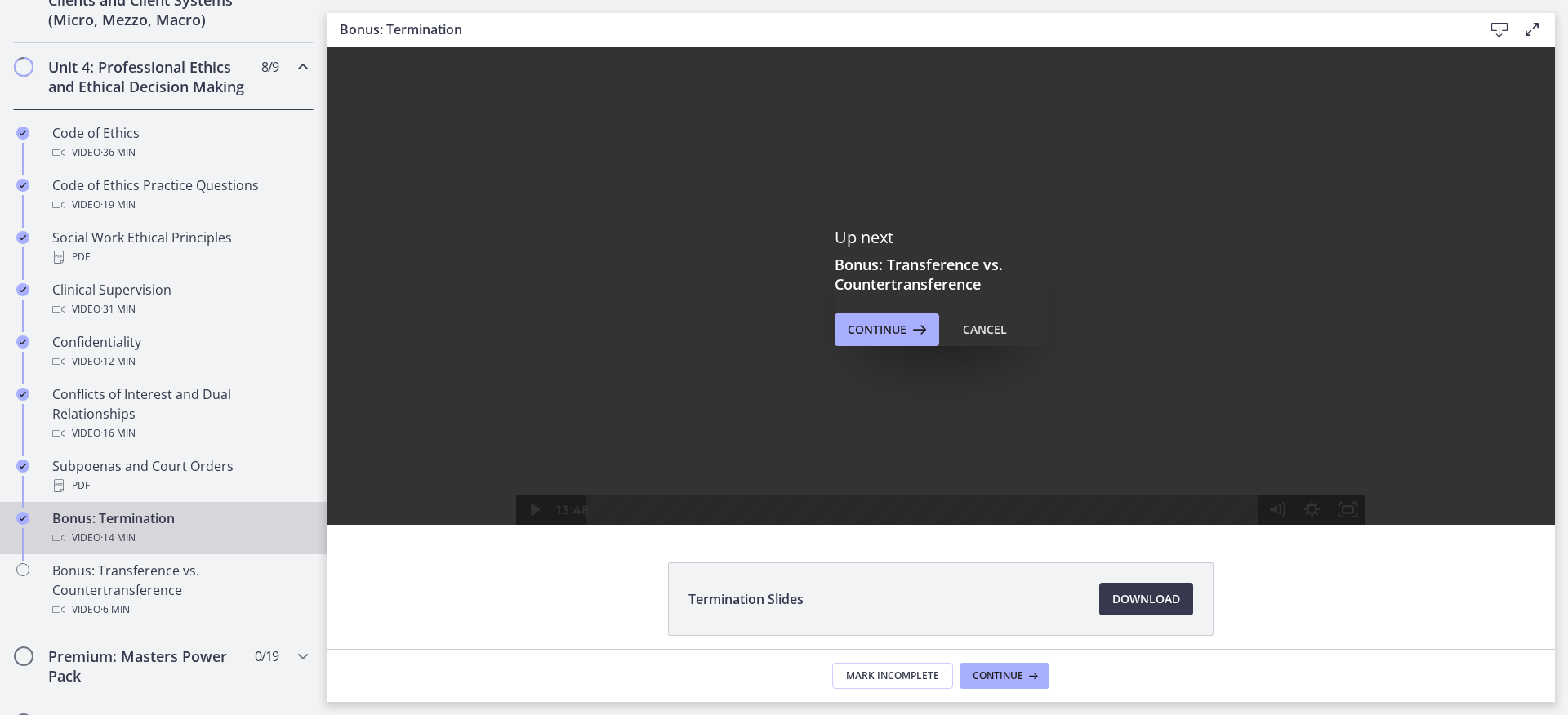
click at [936, 290] on h3 "Bonus: Transference vs. Countertransference" at bounding box center [940, 274] width 213 height 39
click at [916, 336] on icon at bounding box center [918, 330] width 23 height 19
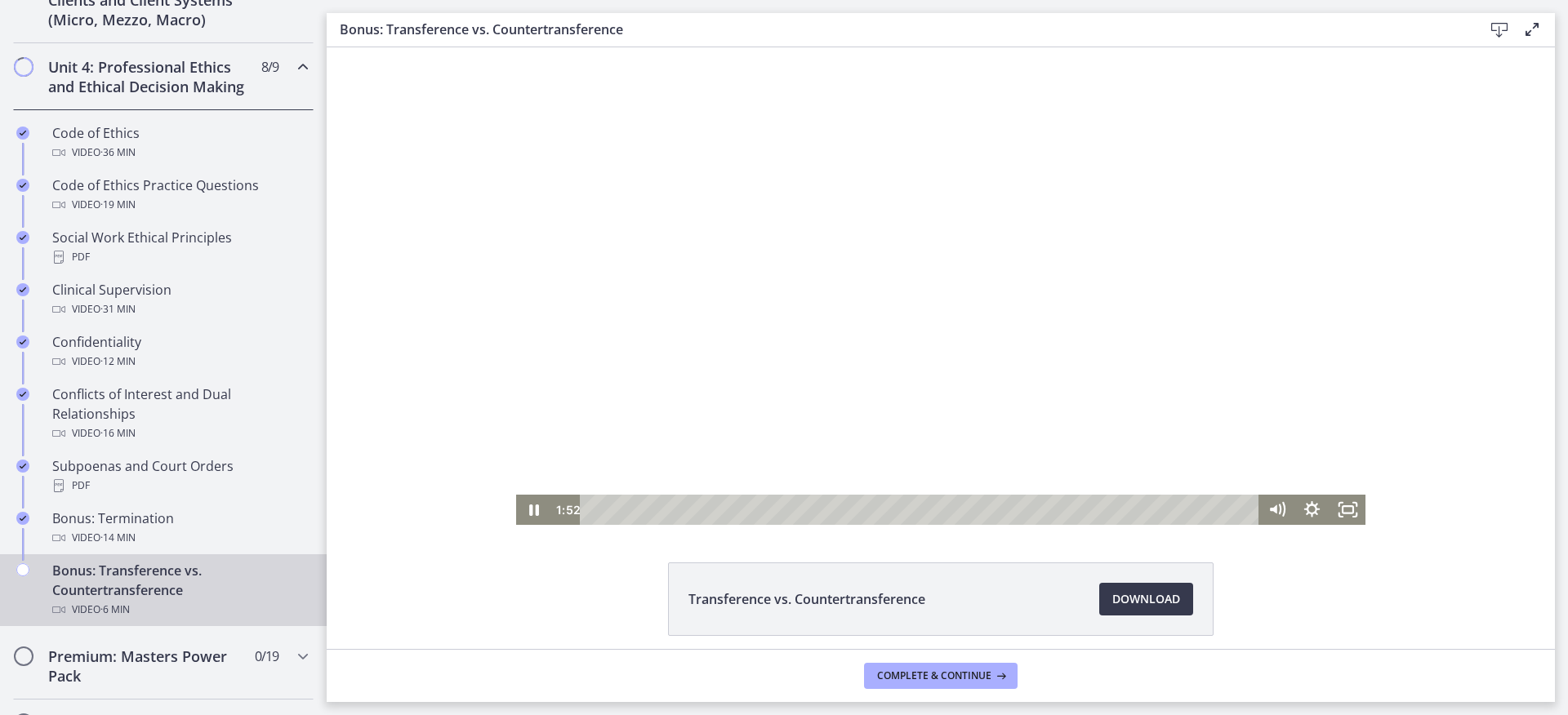
click at [1000, 224] on div at bounding box center [940, 286] width 849 height 477
click at [1270, 222] on div at bounding box center [940, 286] width 849 height 477
click at [1143, 298] on div at bounding box center [940, 286] width 849 height 477
